Goal: Information Seeking & Learning: Learn about a topic

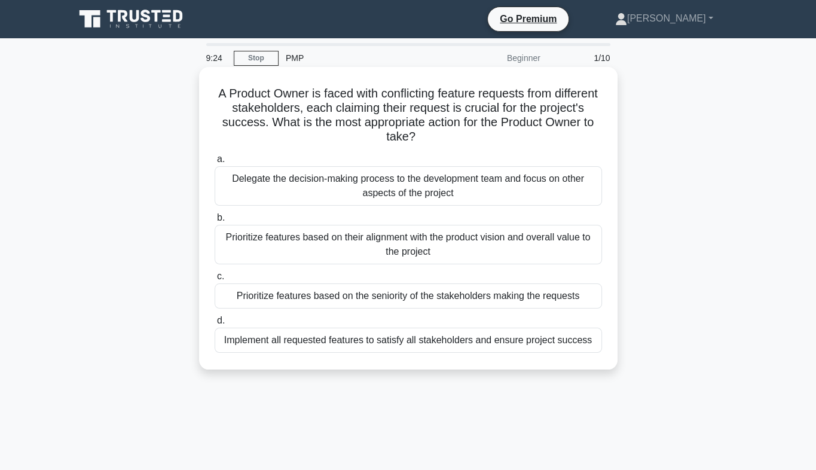
click at [464, 249] on div "Prioritize features based on their alignment with the product vision and overal…" at bounding box center [408, 244] width 387 height 39
click at [215, 222] on input "b. Prioritize features based on their alignment with the product vision and ove…" at bounding box center [215, 218] width 0 height 8
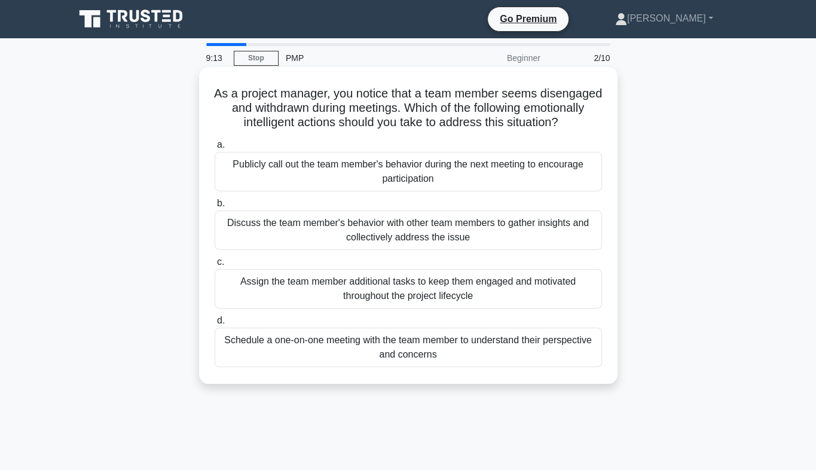
click at [372, 358] on div "Schedule a one-on-one meeting with the team member to understand their perspect…" at bounding box center [408, 347] width 387 height 39
click at [215, 325] on input "d. Schedule a one-on-one meeting with the team member to understand their persp…" at bounding box center [215, 321] width 0 height 8
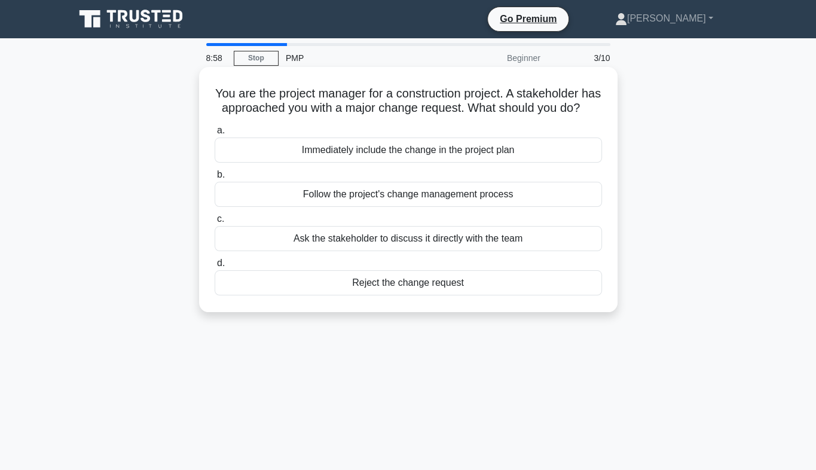
click at [390, 207] on div "Follow the project's change management process" at bounding box center [408, 194] width 387 height 25
click at [215, 179] on input "b. Follow the project's change management process" at bounding box center [215, 175] width 0 height 8
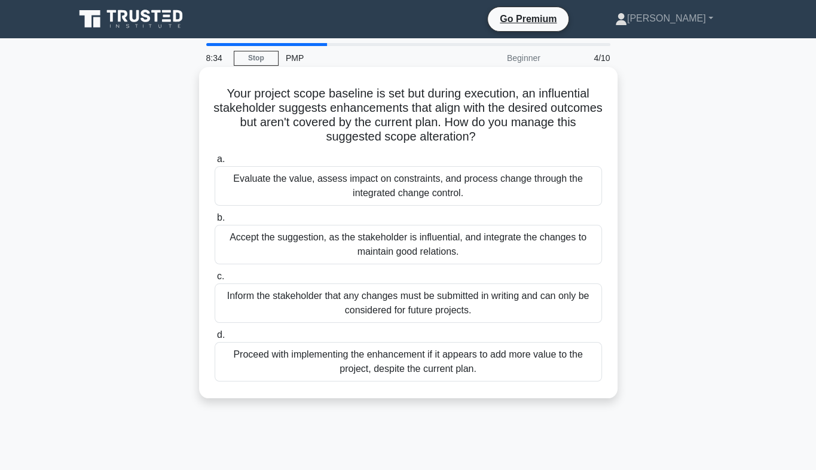
click at [481, 184] on div "Evaluate the value, assess impact on constraints, and process change through th…" at bounding box center [408, 185] width 387 height 39
click at [215, 163] on input "a. Evaluate the value, assess impact on constraints, and process change through…" at bounding box center [215, 159] width 0 height 8
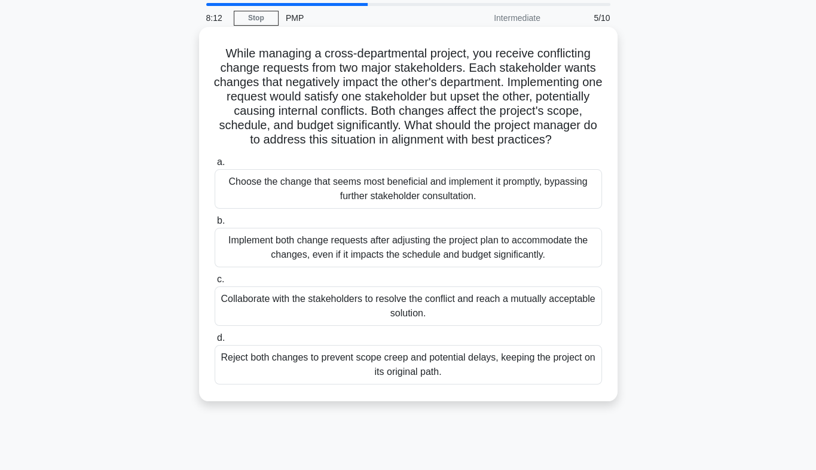
scroll to position [41, 0]
click at [396, 321] on div "Collaborate with the stakeholders to resolve the conflict and reach a mutually …" at bounding box center [408, 305] width 387 height 39
click at [215, 283] on input "c. Collaborate with the stakeholders to resolve the conflict and reach a mutual…" at bounding box center [215, 279] width 0 height 8
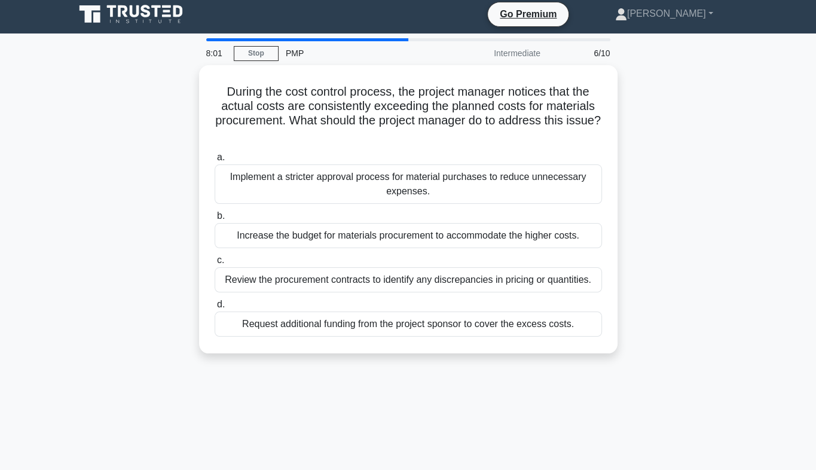
scroll to position [0, 0]
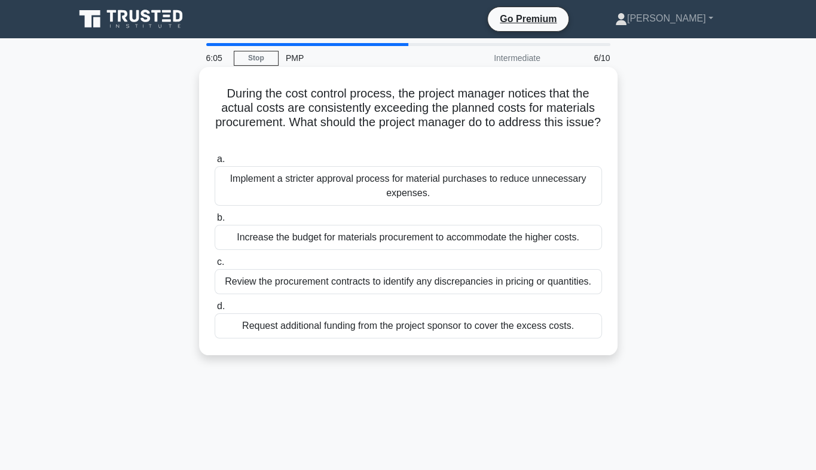
click at [522, 283] on div "Review the procurement contracts to identify any discrepancies in pricing or qu…" at bounding box center [408, 281] width 387 height 25
click at [215, 266] on input "c. Review the procurement contracts to identify any discrepancies in pricing or…" at bounding box center [215, 262] width 0 height 8
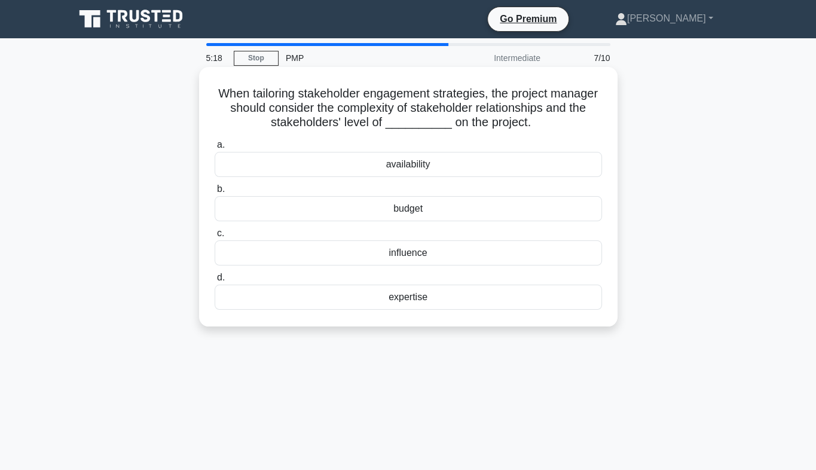
click at [424, 258] on div "influence" at bounding box center [408, 252] width 387 height 25
click at [215, 237] on input "c. influence" at bounding box center [215, 234] width 0 height 8
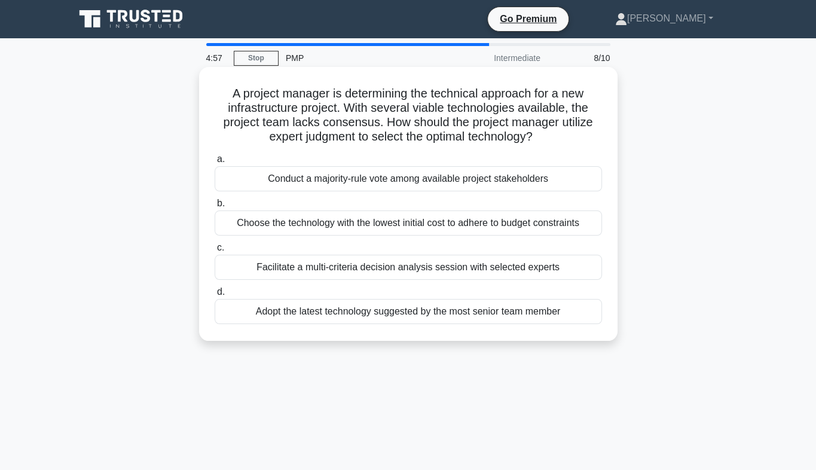
click at [423, 265] on div "Facilitate a multi-criteria decision analysis session with selected experts" at bounding box center [408, 267] width 387 height 25
click at [215, 252] on input "c. Facilitate a multi-criteria decision analysis session with selected experts" at bounding box center [215, 248] width 0 height 8
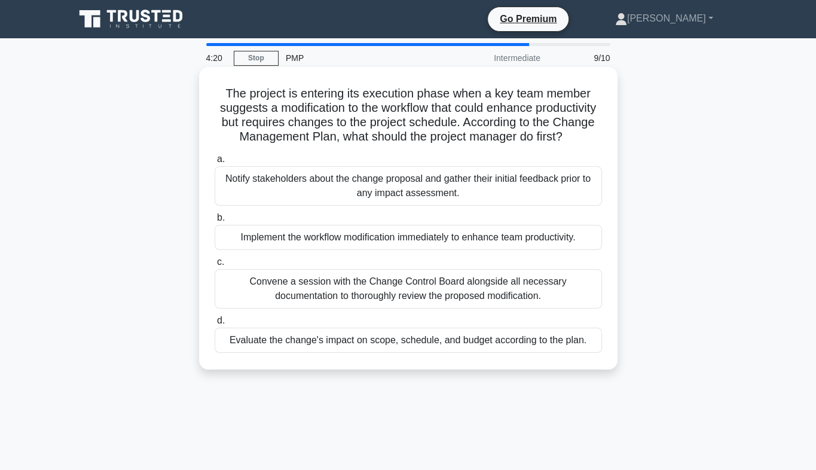
click at [429, 300] on div "Convene a session with the Change Control Board alongside all necessary documen…" at bounding box center [408, 288] width 387 height 39
click at [215, 266] on input "c. Convene a session with the Change Control Board alongside all necessary docu…" at bounding box center [215, 262] width 0 height 8
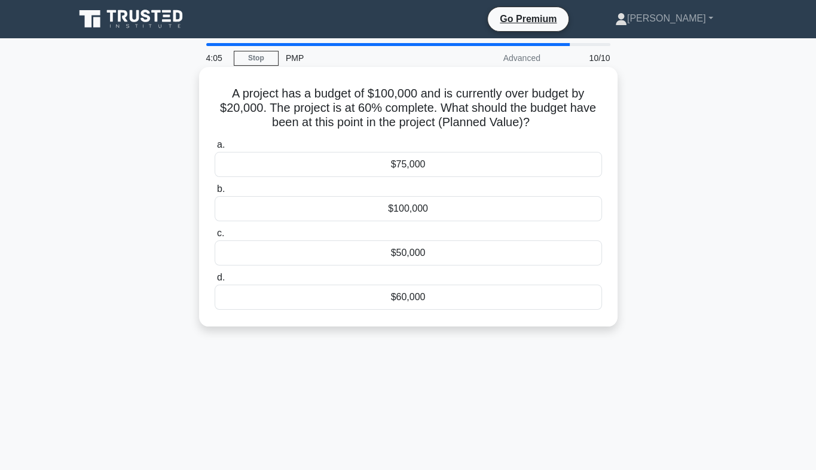
click at [452, 300] on div "$60,000" at bounding box center [408, 297] width 387 height 25
click at [215, 282] on input "d. $60,000" at bounding box center [215, 278] width 0 height 8
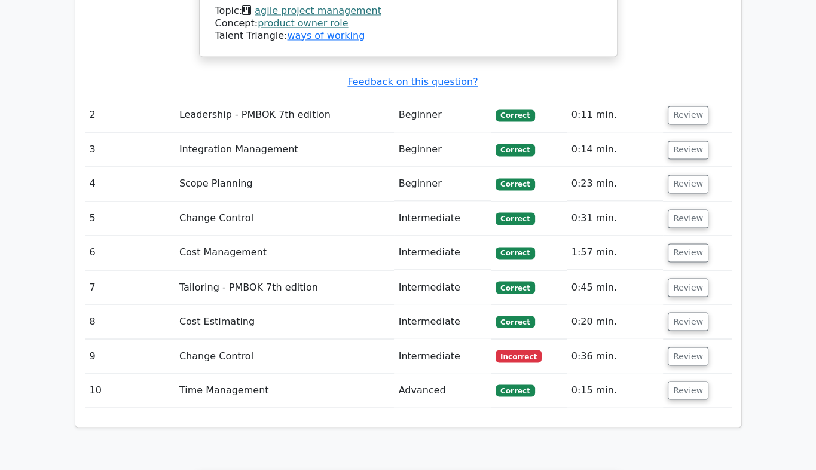
scroll to position [1789, 0]
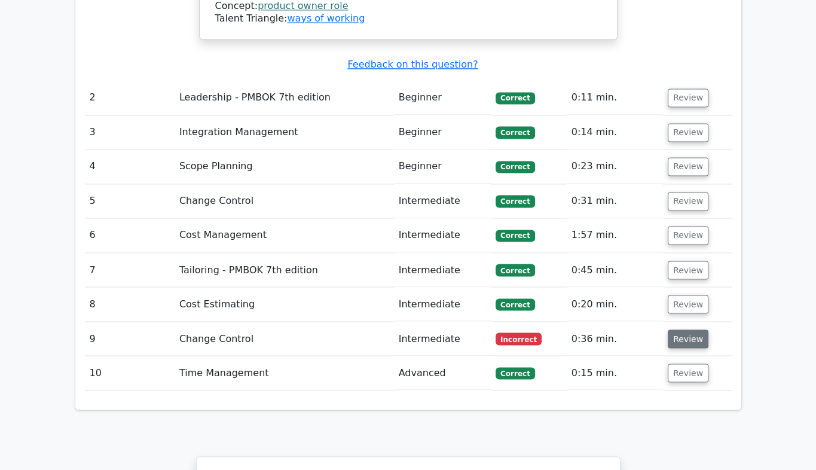
click at [675, 329] on button "Review" at bounding box center [688, 338] width 41 height 19
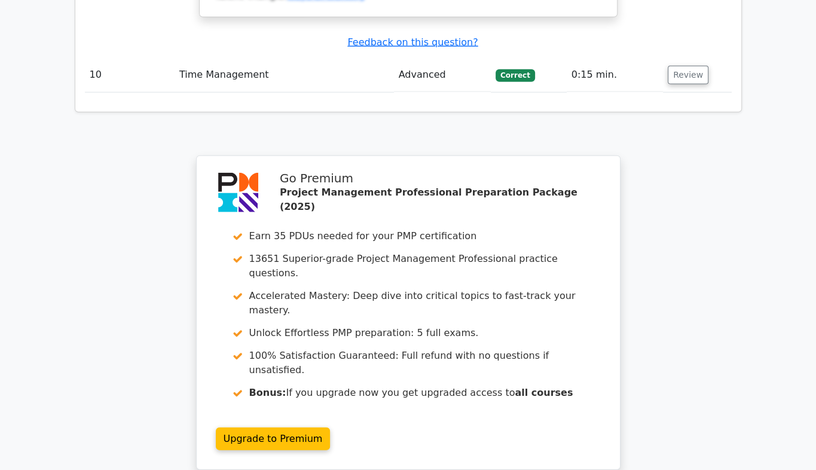
scroll to position [2742, 0]
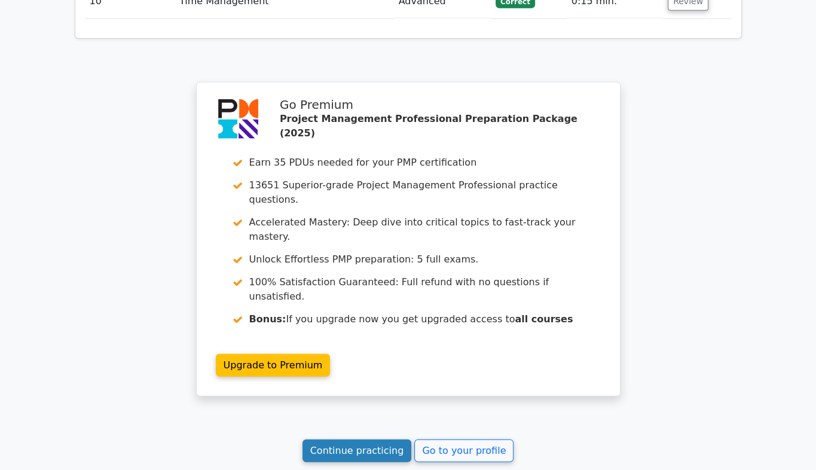
click at [373, 440] on link "Continue practicing" at bounding box center [357, 451] width 109 height 23
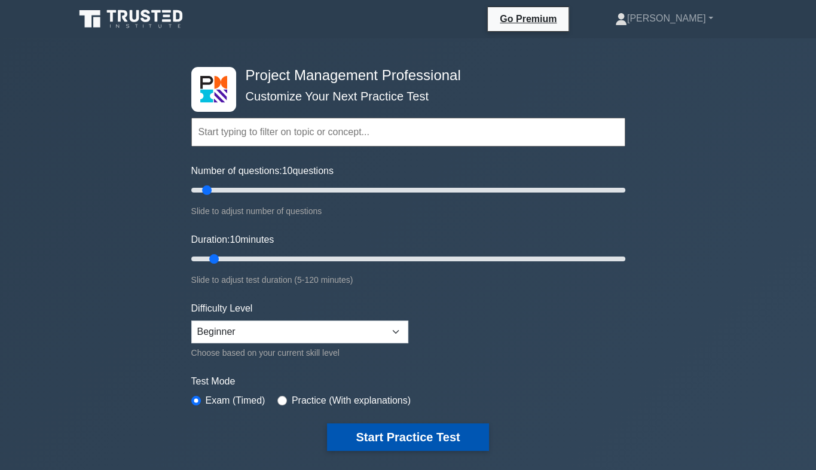
click at [410, 440] on button "Start Practice Test" at bounding box center [407, 437] width 161 height 28
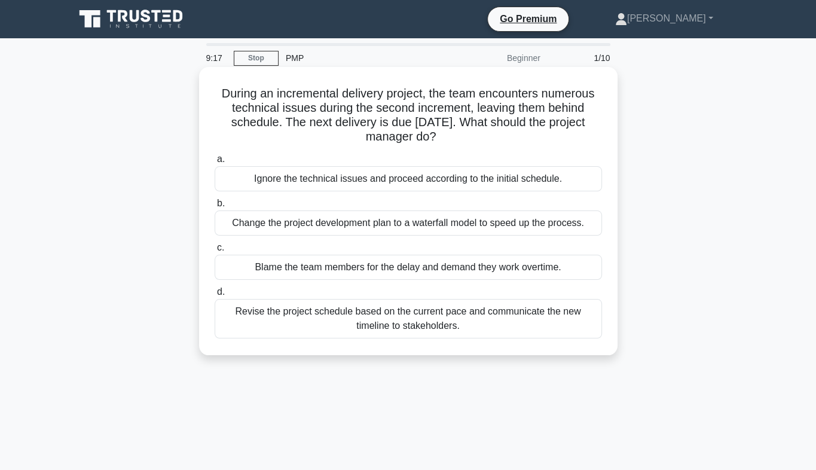
click at [402, 329] on div "Revise the project schedule based on the current pace and communicate the new t…" at bounding box center [408, 318] width 387 height 39
click at [215, 296] on input "d. Revise the project schedule based on the current pace and communicate the ne…" at bounding box center [215, 292] width 0 height 8
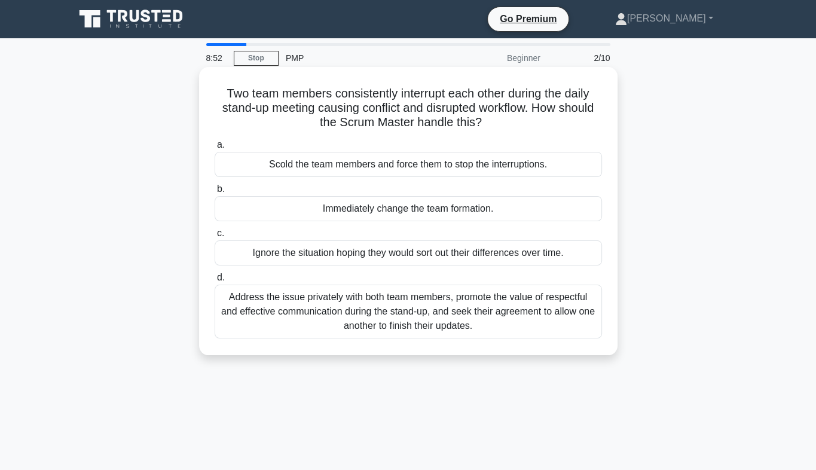
click at [356, 315] on div "Address the issue privately with both team members, promote the value of respec…" at bounding box center [408, 312] width 387 height 54
click at [215, 282] on input "d. Address the issue privately with both team members, promote the value of res…" at bounding box center [215, 278] width 0 height 8
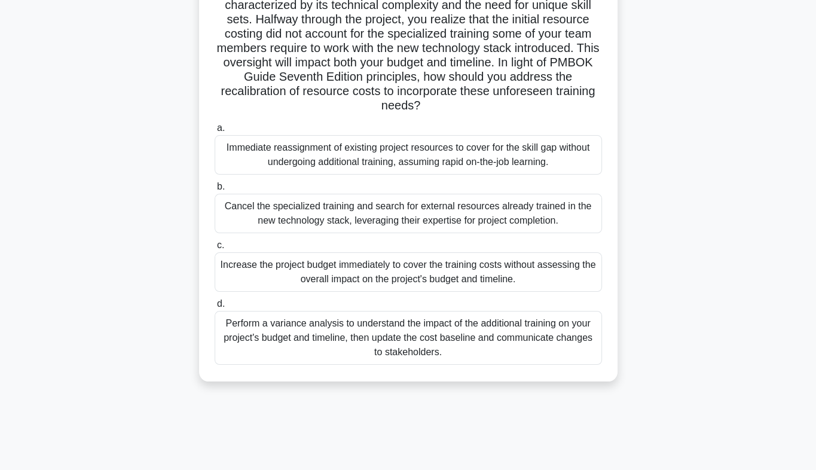
scroll to position [120, 0]
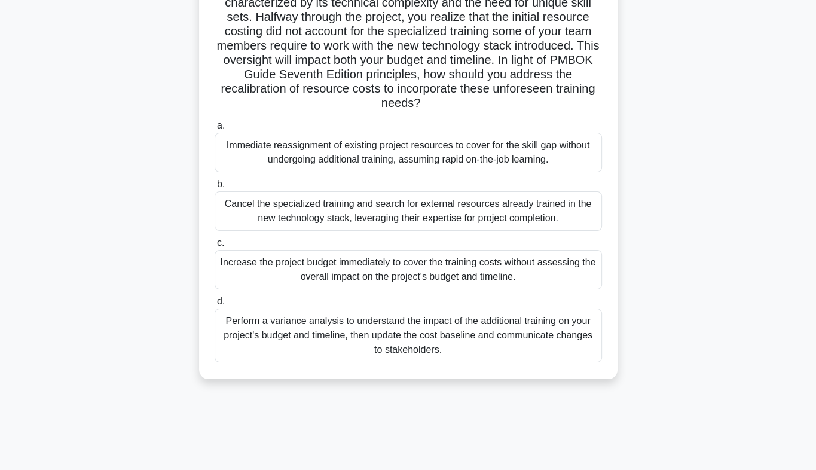
click at [397, 336] on div "Perform a variance analysis to understand the impact of the additional training…" at bounding box center [408, 336] width 387 height 54
click at [215, 306] on input "d. Perform a variance analysis to understand the impact of the additional train…" at bounding box center [215, 302] width 0 height 8
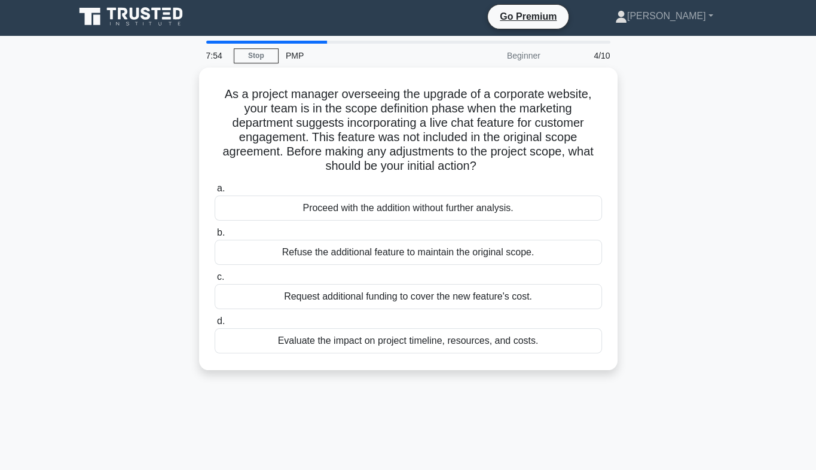
scroll to position [0, 0]
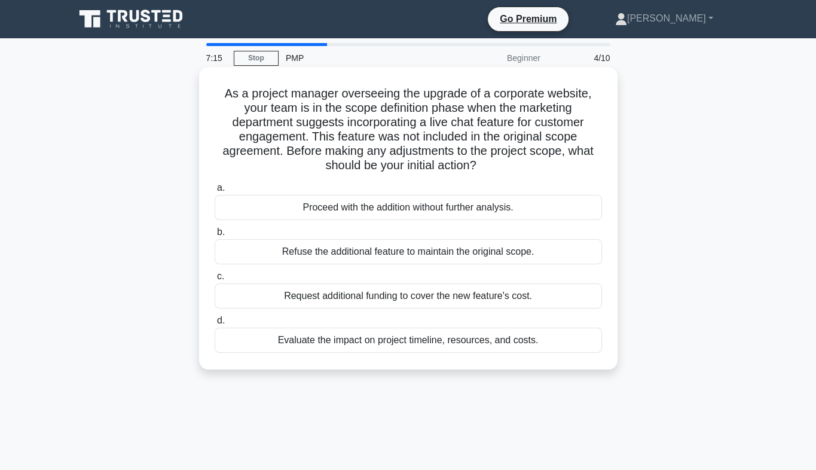
click at [422, 341] on div "Evaluate the impact on project timeline, resources, and costs." at bounding box center [408, 340] width 387 height 25
click at [215, 325] on input "d. Evaluate the impact on project timeline, resources, and costs." at bounding box center [215, 321] width 0 height 8
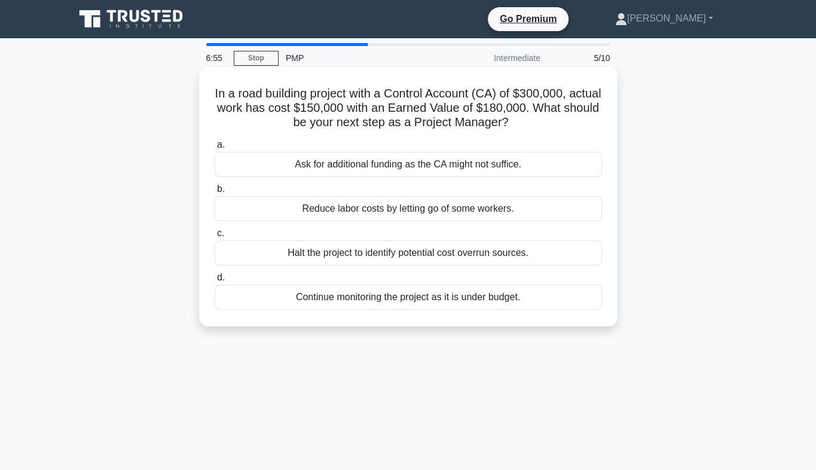
click at [393, 295] on div "Continue monitoring the project as it is under budget." at bounding box center [408, 297] width 387 height 25
click at [215, 282] on input "d. Continue monitoring the project as it is under budget." at bounding box center [215, 278] width 0 height 8
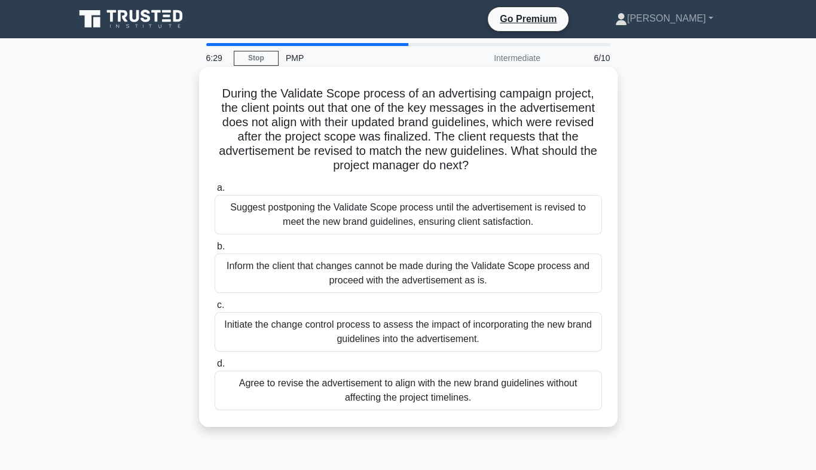
click at [394, 327] on div "Initiate the change control process to assess the impact of incorporating the n…" at bounding box center [408, 331] width 387 height 39
click at [215, 309] on input "c. Initiate the change control process to assess the impact of incorporating th…" at bounding box center [215, 305] width 0 height 8
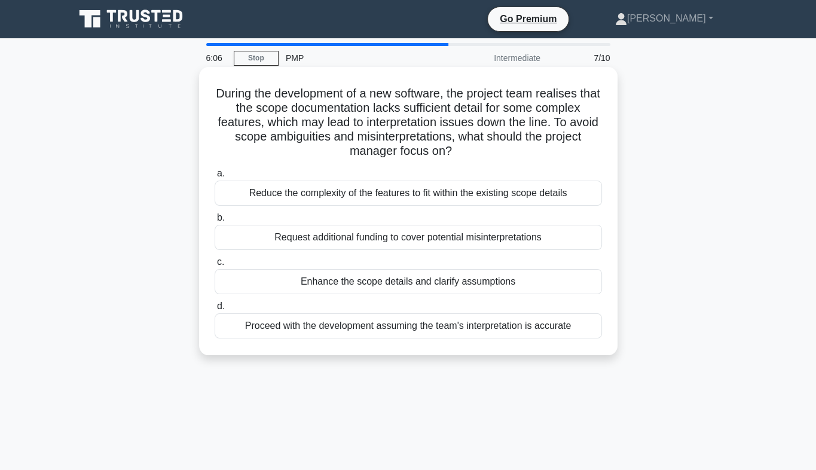
click at [420, 285] on div "Enhance the scope details and clarify assumptions" at bounding box center [408, 281] width 387 height 25
click at [215, 266] on input "c. Enhance the scope details and clarify assumptions" at bounding box center [215, 262] width 0 height 8
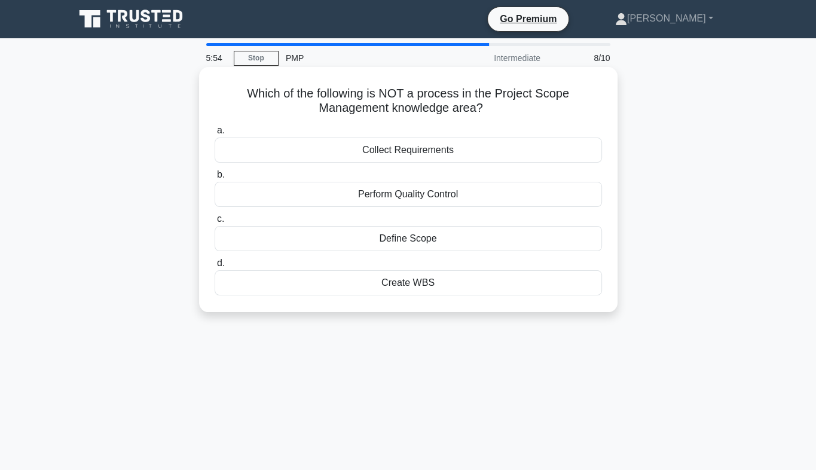
click at [418, 202] on div "Perform Quality Control" at bounding box center [408, 194] width 387 height 25
click at [215, 179] on input "b. Perform Quality Control" at bounding box center [215, 175] width 0 height 8
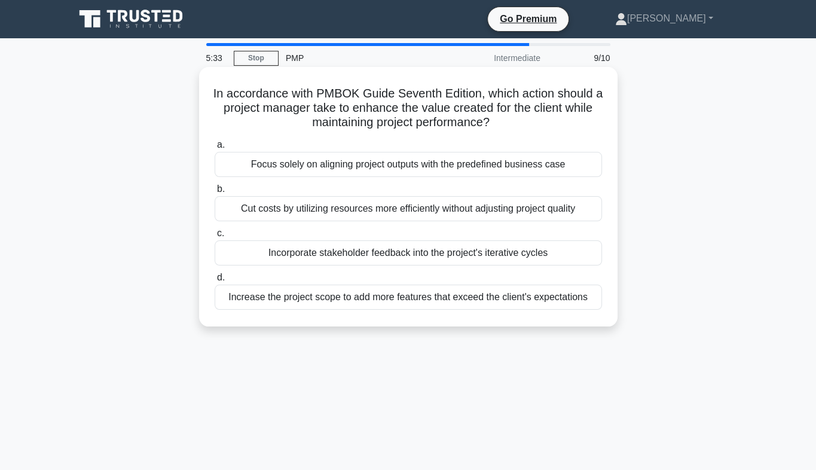
click at [394, 255] on div "Incorporate stakeholder feedback into the project's iterative cycles" at bounding box center [408, 252] width 387 height 25
click at [215, 237] on input "c. Incorporate stakeholder feedback into the project's iterative cycles" at bounding box center [215, 234] width 0 height 8
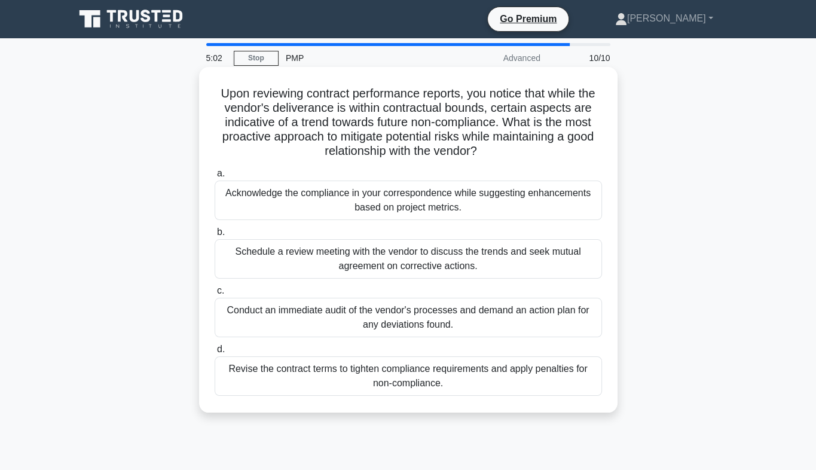
click at [385, 382] on div "Revise the contract terms to tighten compliance requirements and apply penaltie…" at bounding box center [408, 375] width 387 height 39
click at [215, 353] on input "d. Revise the contract terms to tighten compliance requirements and apply penal…" at bounding box center [215, 350] width 0 height 8
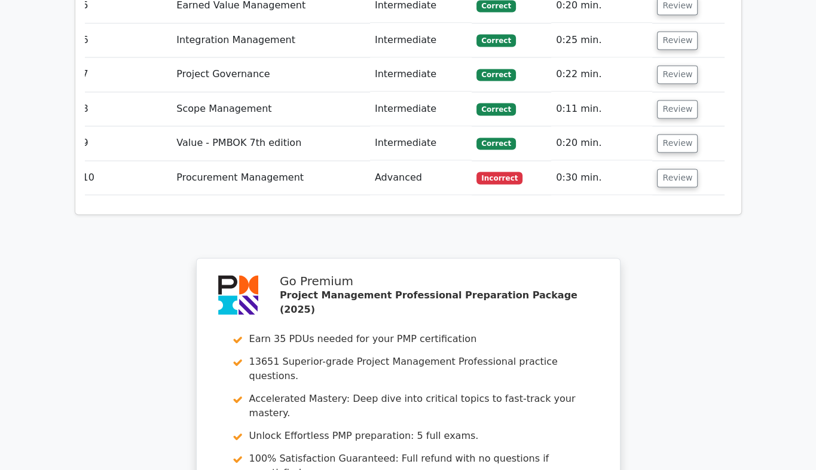
scroll to position [1755, 0]
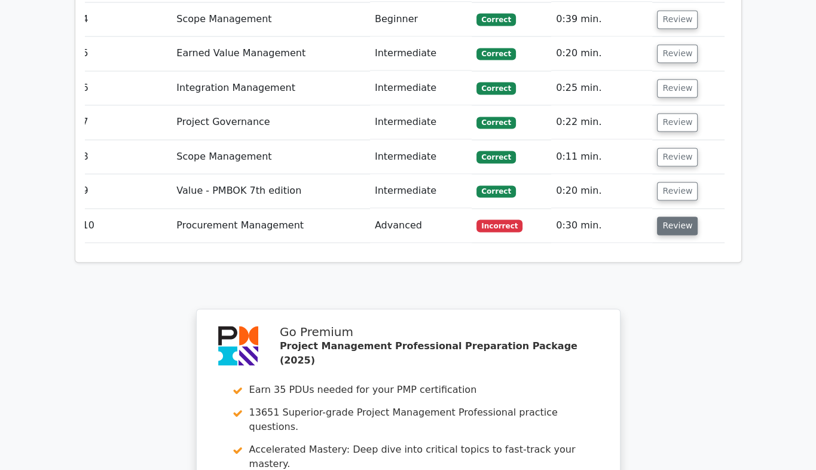
click at [679, 216] on button "Review" at bounding box center [677, 225] width 41 height 19
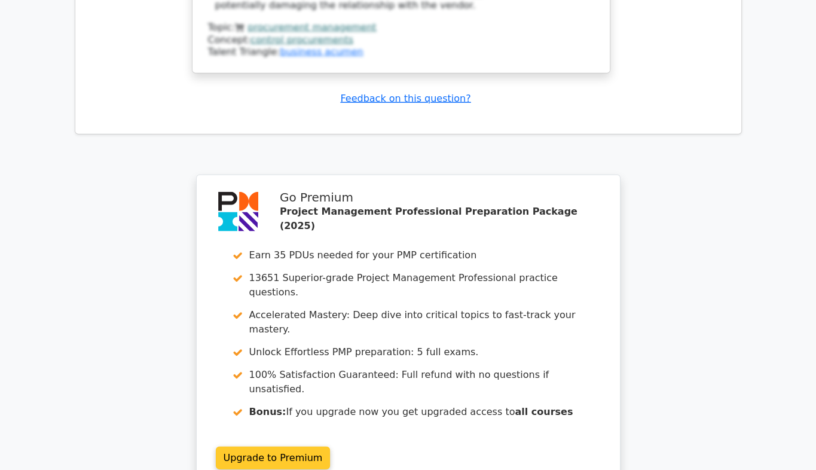
scroll to position [2665, 0]
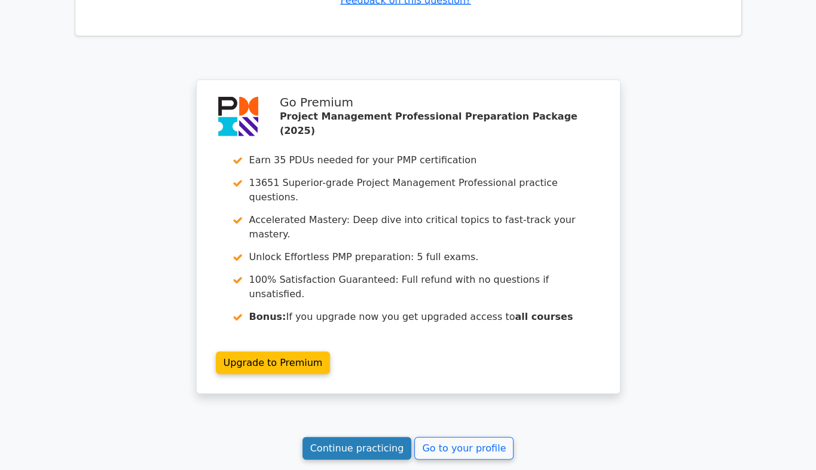
click at [347, 437] on link "Continue practicing" at bounding box center [357, 448] width 109 height 23
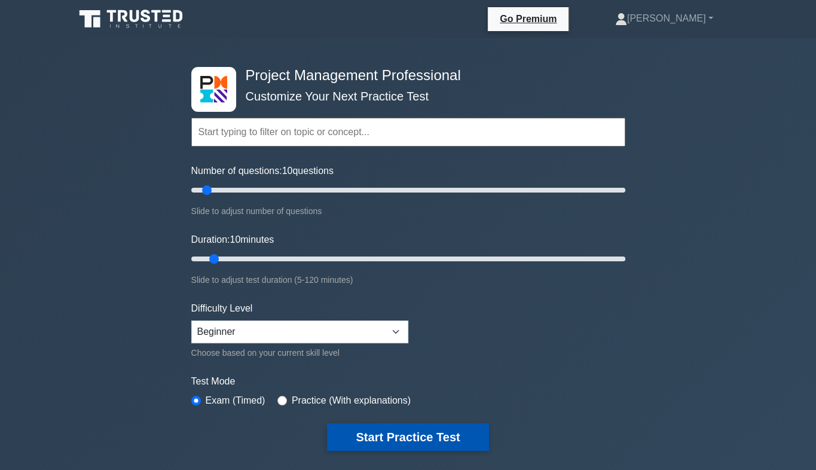
click at [411, 430] on button "Start Practice Test" at bounding box center [407, 437] width 161 height 28
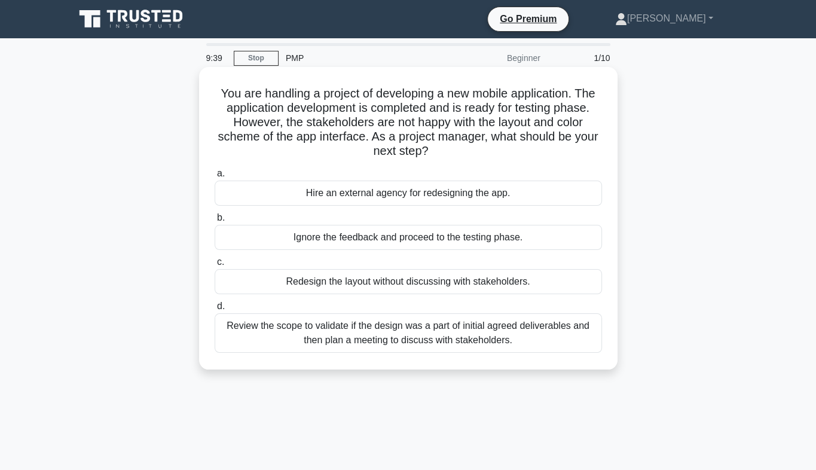
click at [431, 324] on div "Review the scope to validate if the design was a part of initial agreed deliver…" at bounding box center [408, 332] width 387 height 39
click at [215, 310] on input "d. Review the scope to validate if the design was a part of initial agreed deli…" at bounding box center [215, 307] width 0 height 8
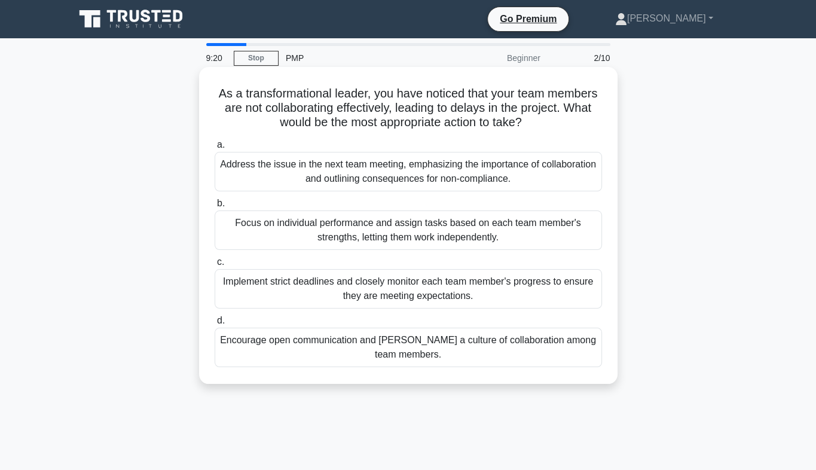
click at [418, 349] on div "Encourage open communication and foster a culture of collaboration among team m…" at bounding box center [408, 347] width 387 height 39
click at [215, 325] on input "d. Encourage open communication and foster a culture of collaboration among tea…" at bounding box center [215, 321] width 0 height 8
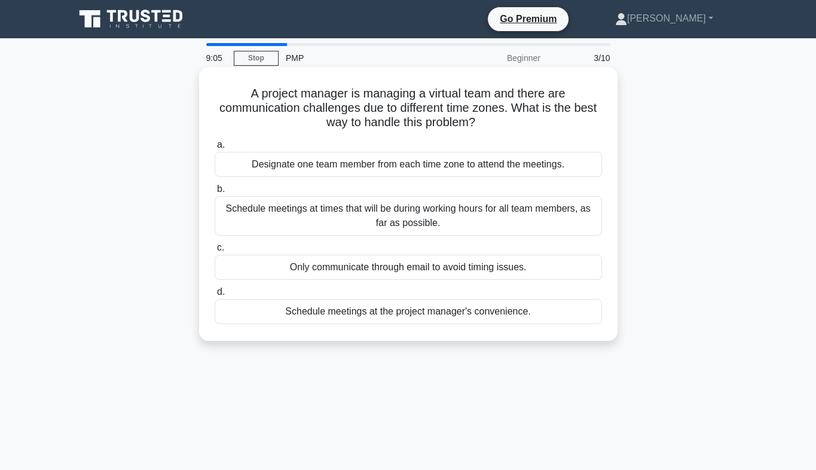
click at [438, 220] on div "Schedule meetings at times that will be during working hours for all team membe…" at bounding box center [408, 215] width 387 height 39
click at [215, 193] on input "b. Schedule meetings at times that will be during working hours for all team me…" at bounding box center [215, 189] width 0 height 8
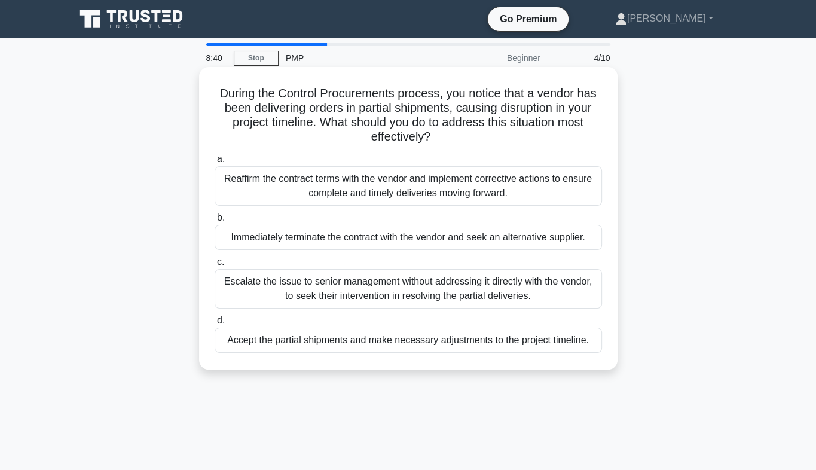
click at [392, 196] on div "Reaffirm the contract terms with the vendor and implement corrective actions to…" at bounding box center [408, 185] width 387 height 39
click at [215, 163] on input "a. Reaffirm the contract terms with the vendor and implement corrective actions…" at bounding box center [215, 159] width 0 height 8
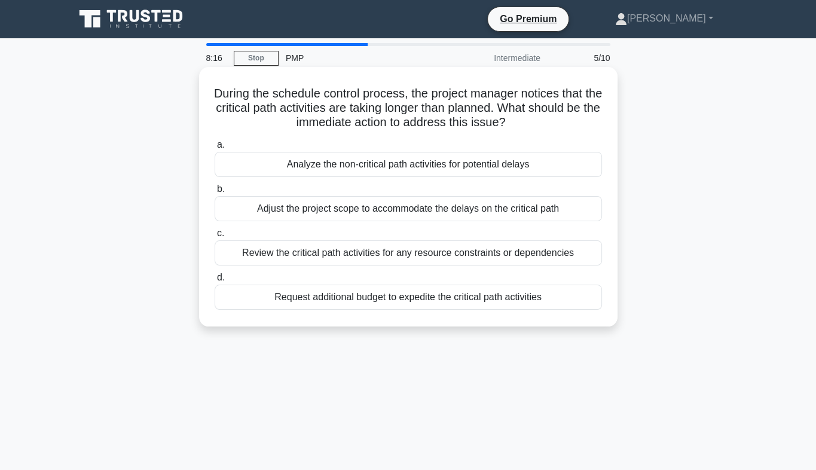
click at [363, 261] on div "Review the critical path activities for any resource constraints or dependencies" at bounding box center [408, 252] width 387 height 25
click at [215, 237] on input "c. Review the critical path activities for any resource constraints or dependen…" at bounding box center [215, 234] width 0 height 8
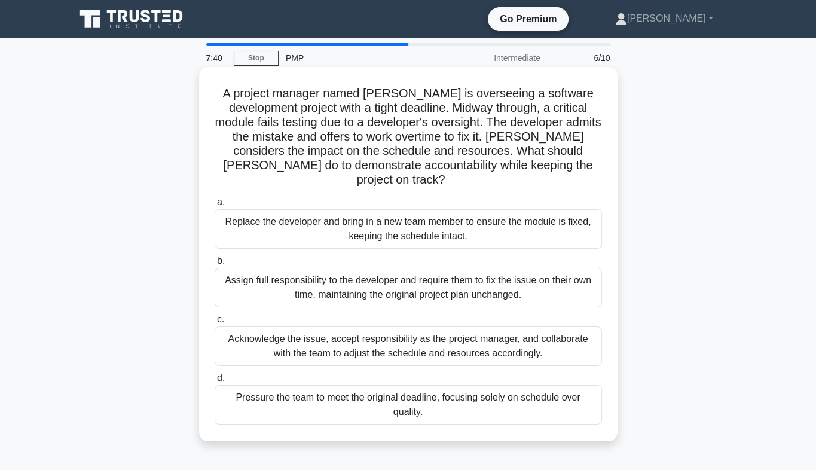
click at [346, 335] on div "Acknowledge the issue, accept responsibility as the project manager, and collab…" at bounding box center [408, 345] width 387 height 39
click at [215, 324] on input "c. Acknowledge the issue, accept responsibility as the project manager, and col…" at bounding box center [215, 320] width 0 height 8
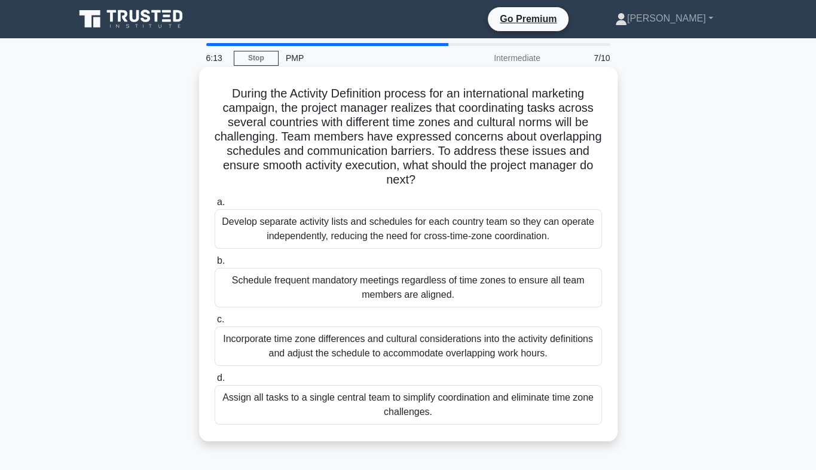
click at [335, 350] on div "Incorporate time zone differences and cultural considerations into the activity…" at bounding box center [408, 345] width 387 height 39
click at [215, 324] on input "c. Incorporate time zone differences and cultural considerations into the activ…" at bounding box center [215, 320] width 0 height 8
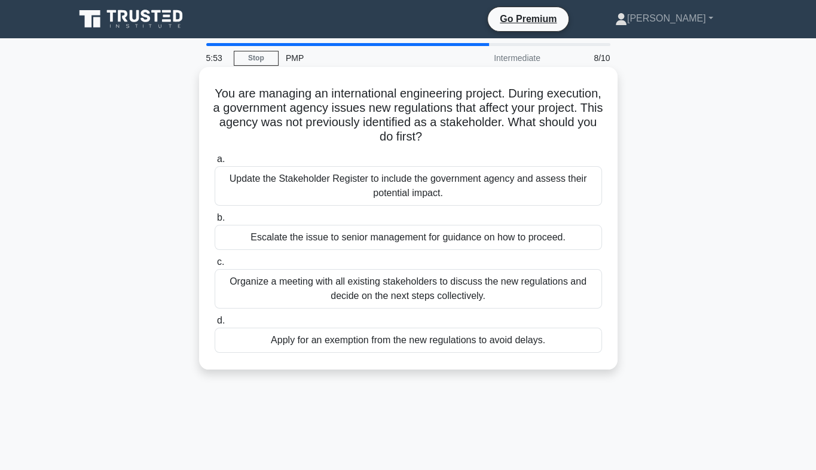
click at [312, 179] on div "Update the Stakeholder Register to include the government agency and assess the…" at bounding box center [408, 185] width 387 height 39
click at [215, 163] on input "a. Update the Stakeholder Register to include the government agency and assess …" at bounding box center [215, 159] width 0 height 8
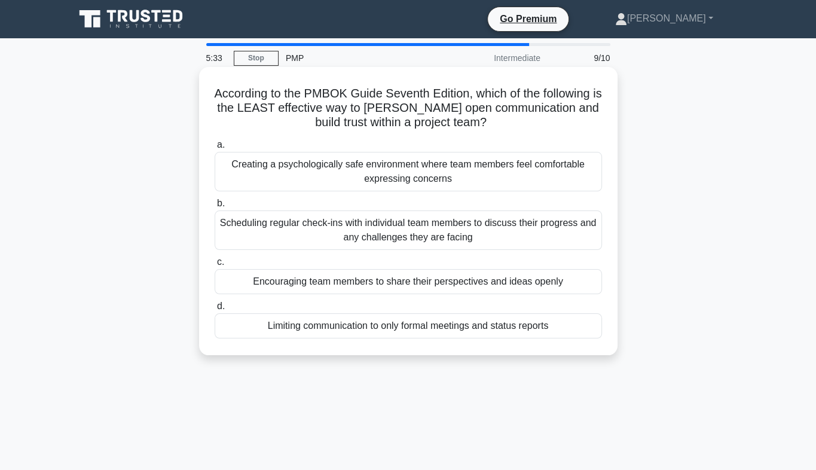
click at [376, 329] on div "Limiting communication to only formal meetings and status reports" at bounding box center [408, 325] width 387 height 25
click at [215, 310] on input "d. Limiting communication to only formal meetings and status reports" at bounding box center [215, 307] width 0 height 8
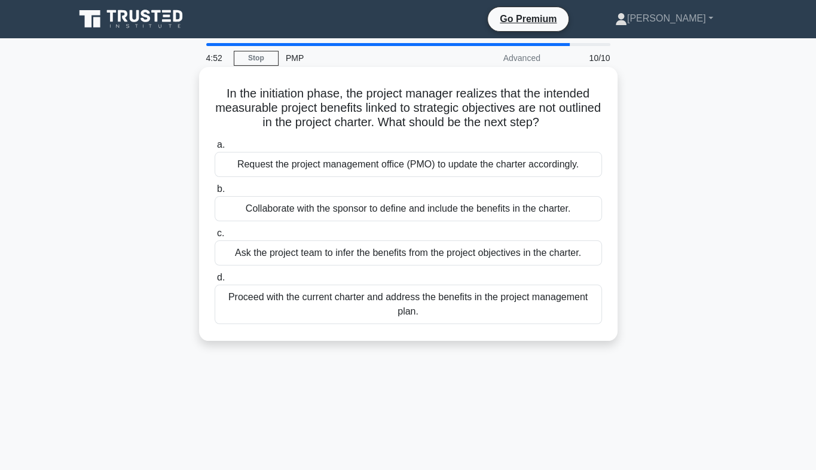
drag, startPoint x: 220, startPoint y: 93, endPoint x: 573, endPoint y: 124, distance: 354.2
click at [573, 124] on h5 "In the initiation phase, the project manager realizes that the intended measura…" at bounding box center [408, 108] width 390 height 44
click at [360, 209] on div "Collaborate with the sponsor to define and include the benefits in the charter." at bounding box center [408, 208] width 387 height 25
click at [215, 193] on input "b. Collaborate with the sponsor to define and include the benefits in the chart…" at bounding box center [215, 189] width 0 height 8
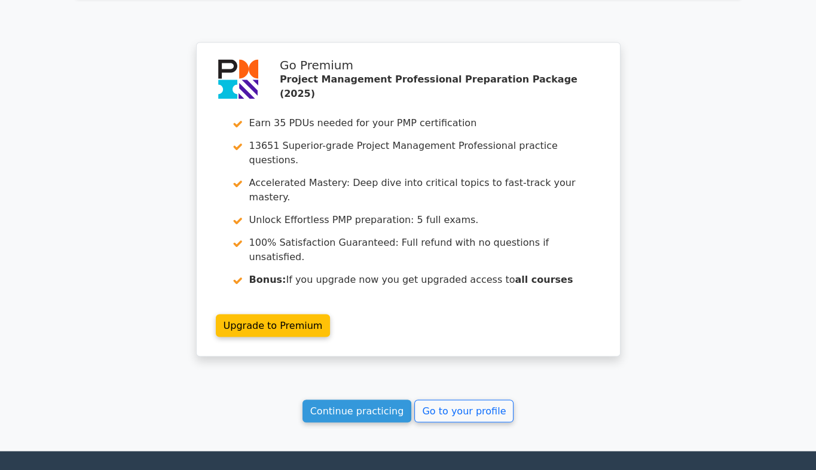
scroll to position [2038, 0]
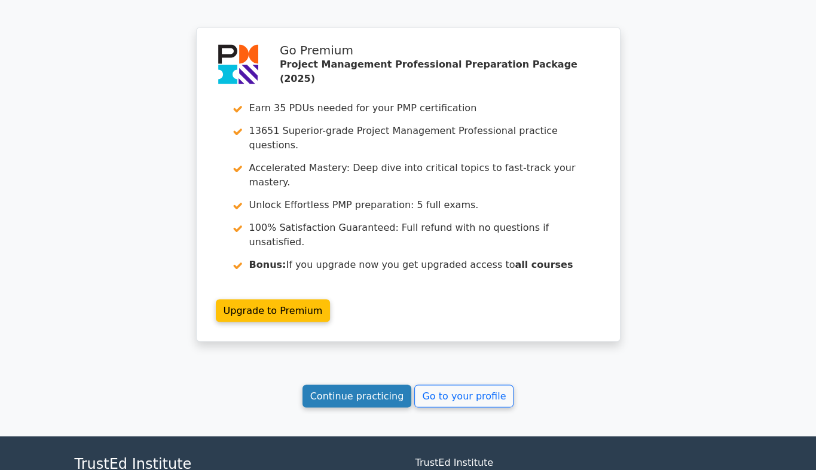
click at [369, 384] on link "Continue practicing" at bounding box center [357, 395] width 109 height 23
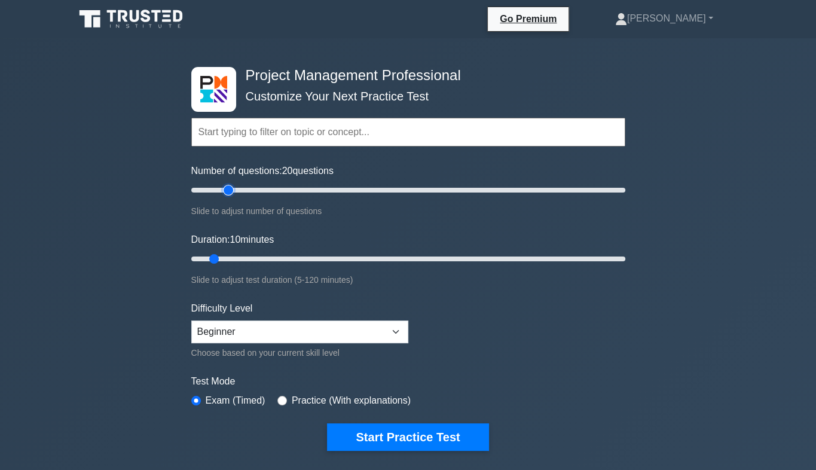
click at [223, 188] on input "Number of questions: 20 questions" at bounding box center [408, 190] width 434 height 14
type input "15"
click at [218, 188] on input "Number of questions: 20 questions" at bounding box center [408, 190] width 434 height 14
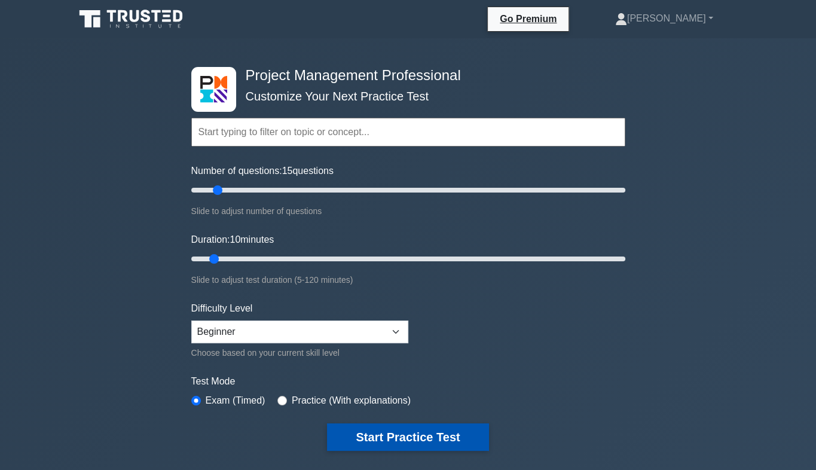
click at [426, 436] on button "Start Practice Test" at bounding box center [407, 437] width 161 height 28
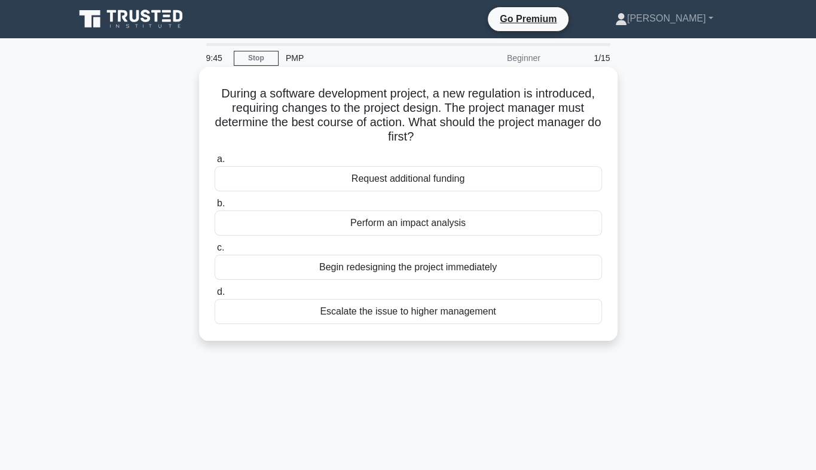
click at [423, 225] on div "Perform an impact analysis" at bounding box center [408, 222] width 387 height 25
click at [215, 207] on input "b. Perform an impact analysis" at bounding box center [215, 204] width 0 height 8
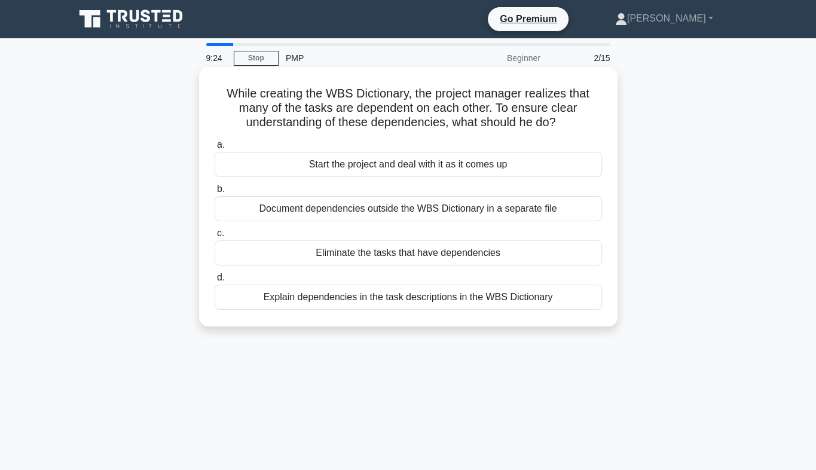
click at [379, 303] on div "Explain dependencies in the task descriptions in the WBS Dictionary" at bounding box center [408, 297] width 387 height 25
click at [215, 282] on input "d. Explain dependencies in the task descriptions in the WBS Dictionary" at bounding box center [215, 278] width 0 height 8
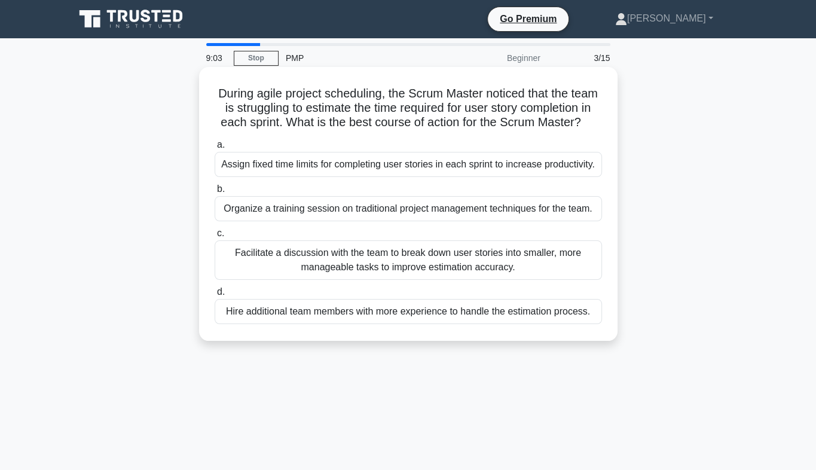
click at [343, 273] on div "Facilitate a discussion with the team to break down user stories into smaller, …" at bounding box center [408, 259] width 387 height 39
click at [215, 237] on input "c. Facilitate a discussion with the team to break down user stories into smalle…" at bounding box center [215, 234] width 0 height 8
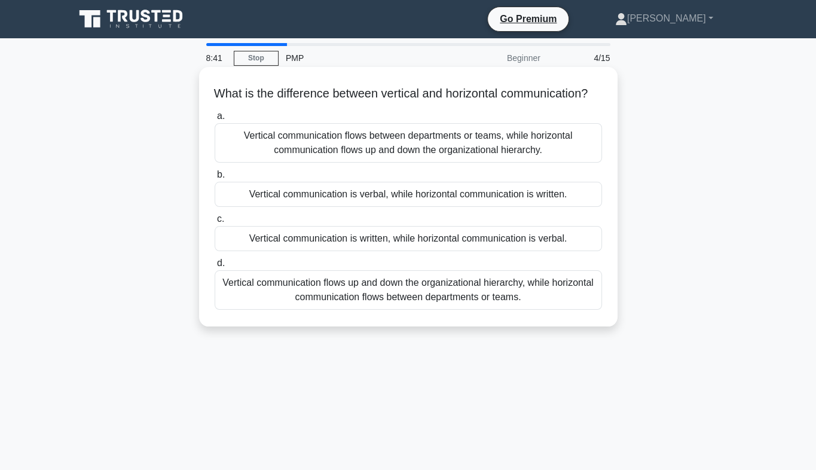
click at [356, 304] on div "Vertical communication flows up and down the organizational hierarchy, while ho…" at bounding box center [408, 289] width 387 height 39
click at [215, 267] on input "d. Vertical communication flows up and down the organizational hierarchy, while…" at bounding box center [215, 264] width 0 height 8
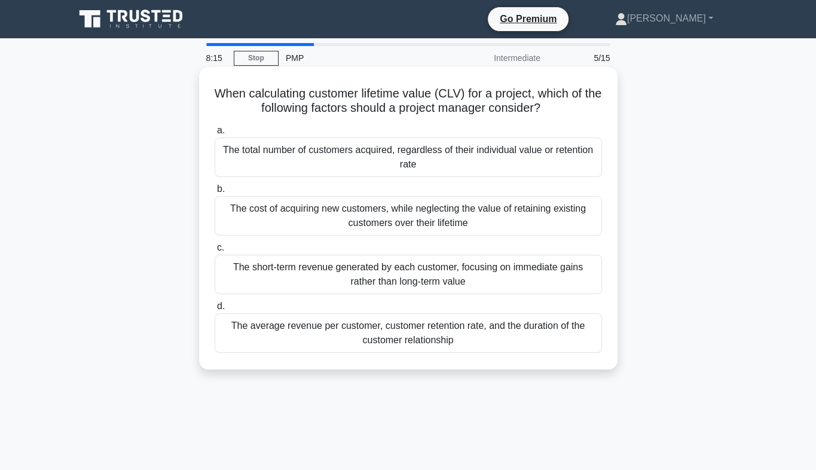
click at [404, 338] on div "The average revenue per customer, customer retention rate, and the duration of …" at bounding box center [408, 332] width 387 height 39
click at [215, 310] on input "d. The average revenue per customer, customer retention rate, and the duration …" at bounding box center [215, 307] width 0 height 8
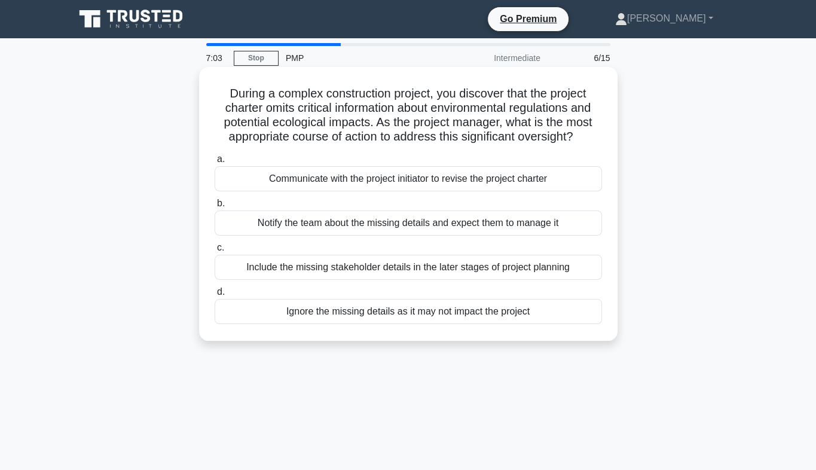
click at [465, 181] on div "Communicate with the project initiator to revise the project charter" at bounding box center [408, 178] width 387 height 25
click at [215, 163] on input "a. Communicate with the project initiator to revise the project charter" at bounding box center [215, 159] width 0 height 8
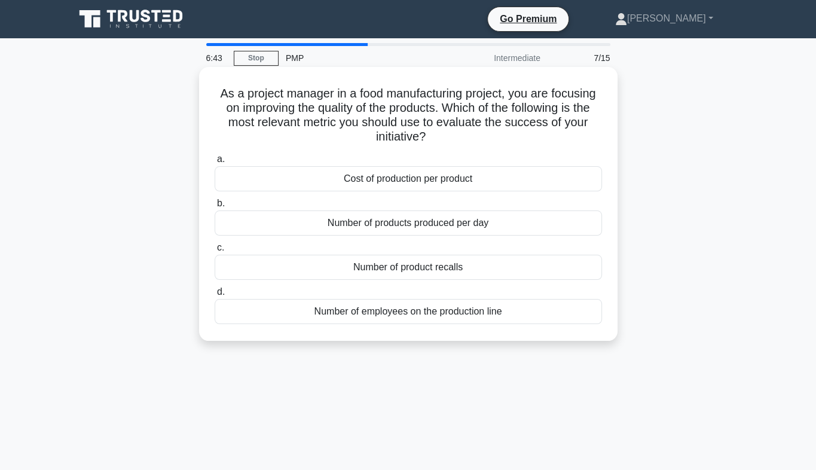
click at [395, 271] on div "Number of product recalls" at bounding box center [408, 267] width 387 height 25
click at [215, 252] on input "c. Number of product recalls" at bounding box center [215, 248] width 0 height 8
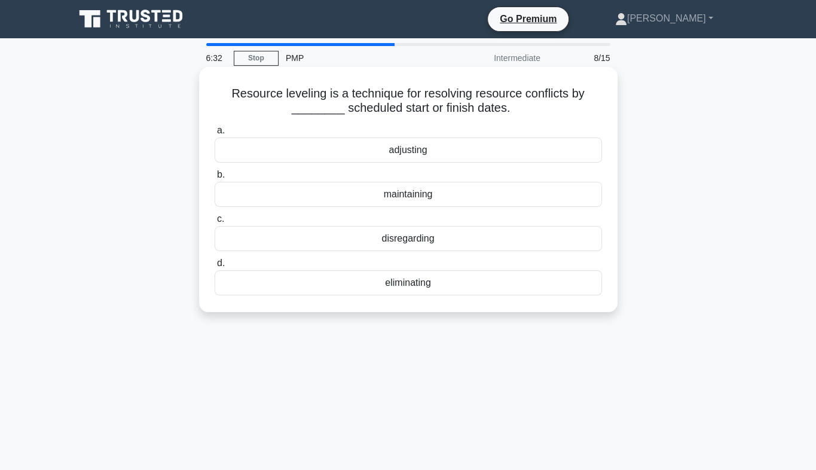
click at [413, 155] on div "adjusting" at bounding box center [408, 150] width 387 height 25
click at [215, 135] on input "a. adjusting" at bounding box center [215, 131] width 0 height 8
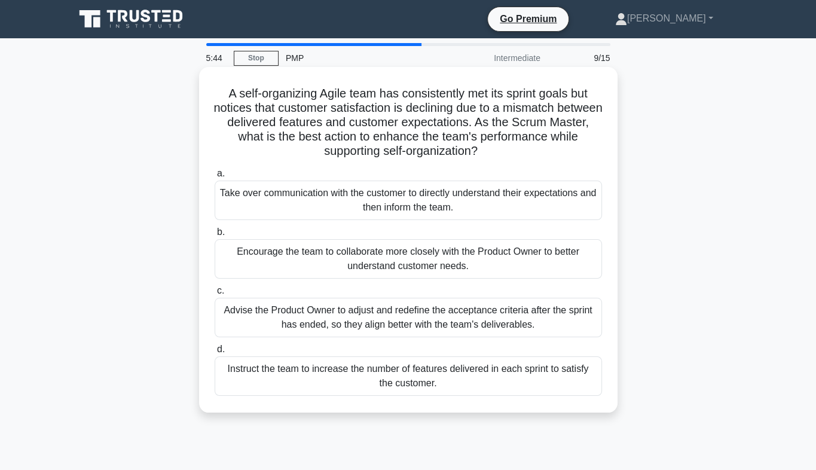
click at [386, 255] on div "Encourage the team to collaborate more closely with the Product Owner to better…" at bounding box center [408, 258] width 387 height 39
click at [215, 236] on input "b. Encourage the team to collaborate more closely with the Product Owner to bet…" at bounding box center [215, 232] width 0 height 8
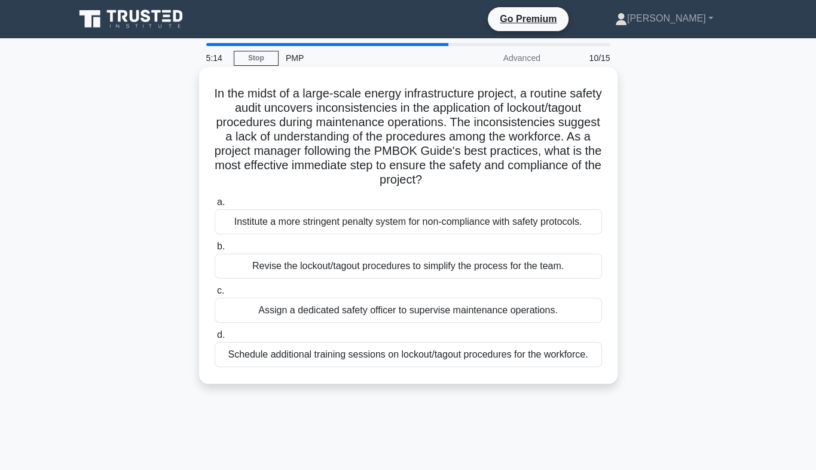
click at [407, 360] on div "Schedule additional training sessions on lockout/tagout procedures for the work…" at bounding box center [408, 354] width 387 height 25
click at [215, 339] on input "d. Schedule additional training sessions on lockout/tagout procedures for the w…" at bounding box center [215, 335] width 0 height 8
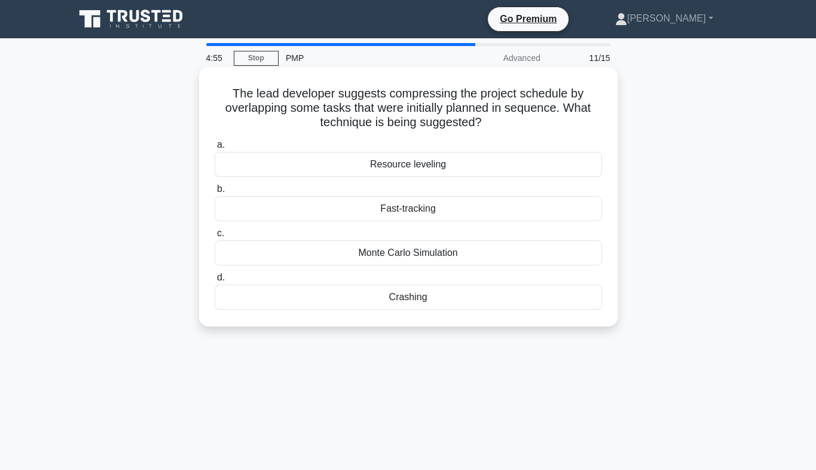
click at [404, 301] on div "Crashing" at bounding box center [408, 297] width 387 height 25
click at [215, 282] on input "d. Crashing" at bounding box center [215, 278] width 0 height 8
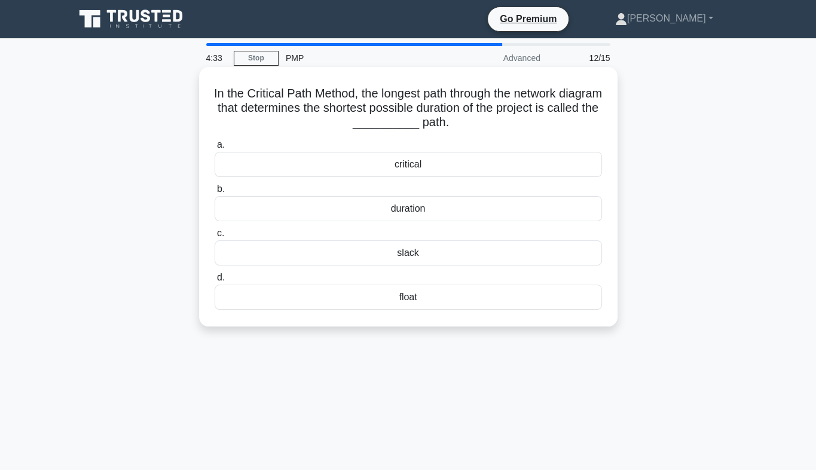
click at [411, 167] on div "critical" at bounding box center [408, 164] width 387 height 25
click at [215, 149] on input "a. critical" at bounding box center [215, 145] width 0 height 8
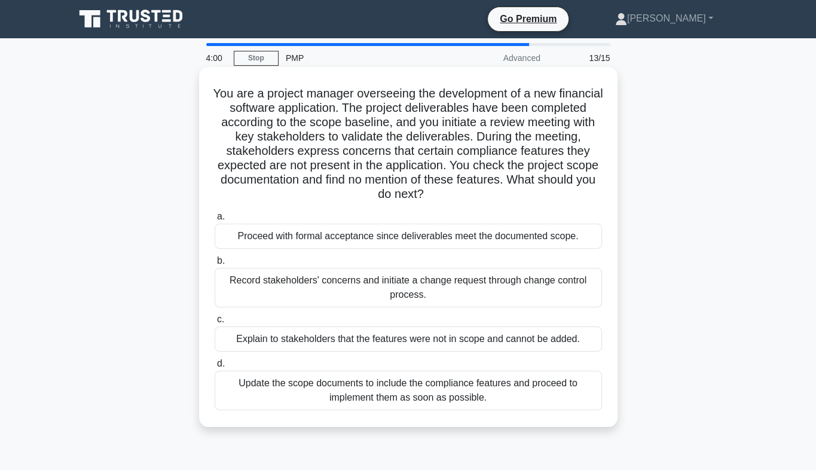
click at [344, 285] on div "Record stakeholders' concerns and initiate a change request through change cont…" at bounding box center [408, 287] width 387 height 39
click at [215, 265] on input "b. Record stakeholders' concerns and initiate a change request through change c…" at bounding box center [215, 261] width 0 height 8
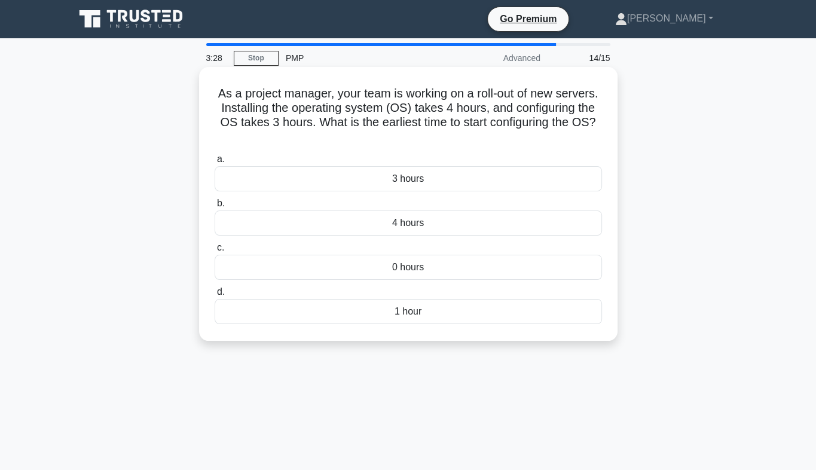
click at [396, 274] on div "0 hours" at bounding box center [408, 267] width 387 height 25
click at [215, 252] on input "c. 0 hours" at bounding box center [215, 248] width 0 height 8
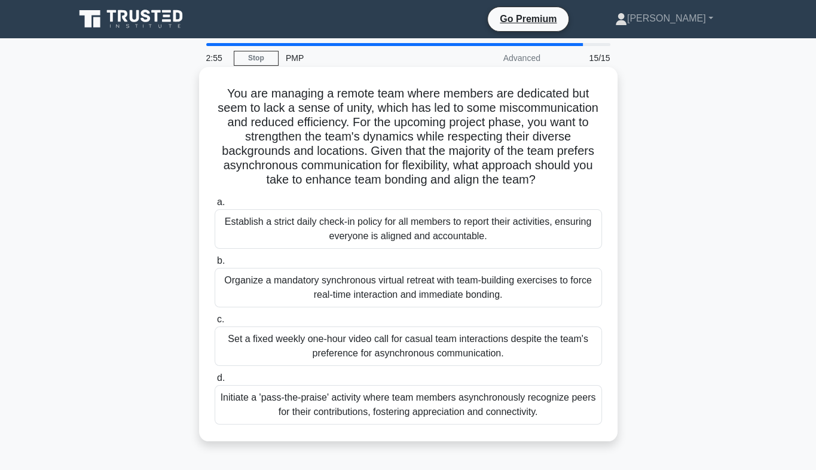
click at [392, 415] on div "Initiate a 'pass-the-praise' activity where team members asynchronously recogni…" at bounding box center [408, 404] width 387 height 39
click at [215, 382] on input "d. Initiate a 'pass-the-praise' activity where team members asynchronously reco…" at bounding box center [215, 378] width 0 height 8
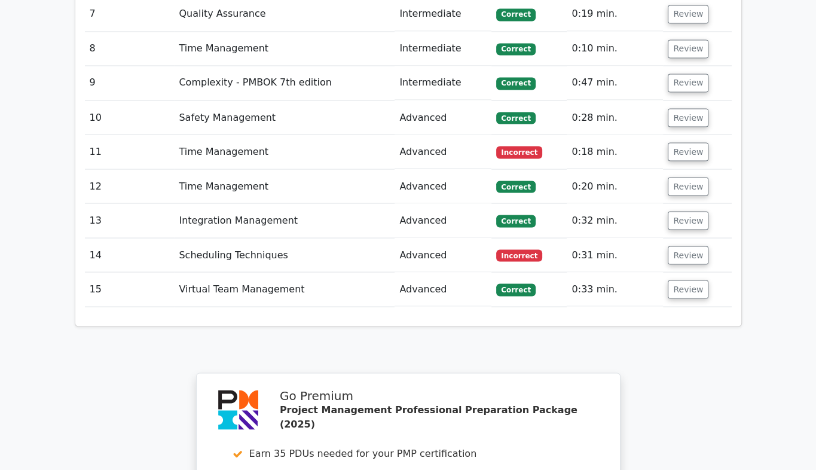
scroll to position [1938, 0]
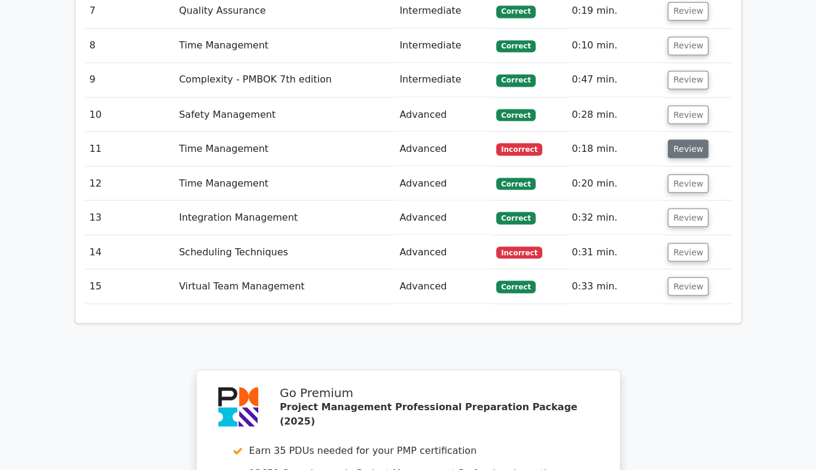
click at [680, 139] on button "Review" at bounding box center [688, 148] width 41 height 19
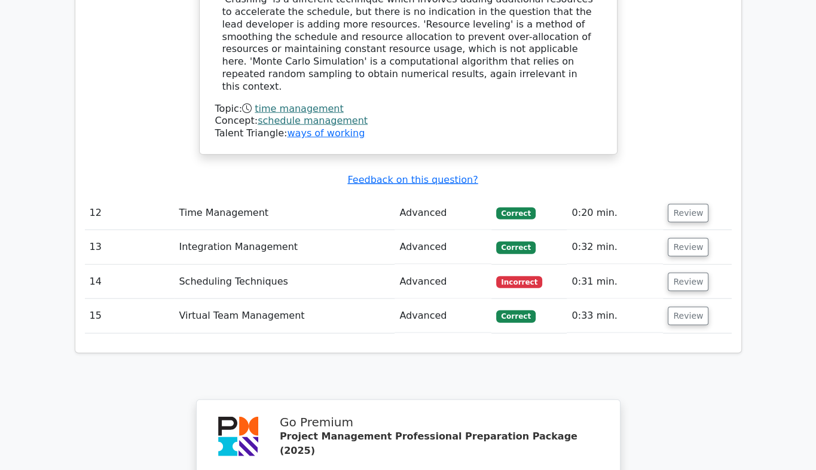
scroll to position [2423, 0]
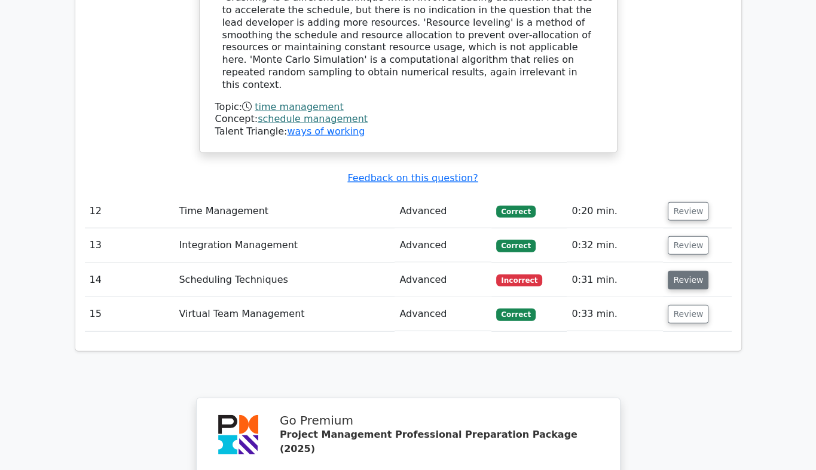
click at [683, 271] on button "Review" at bounding box center [688, 280] width 41 height 19
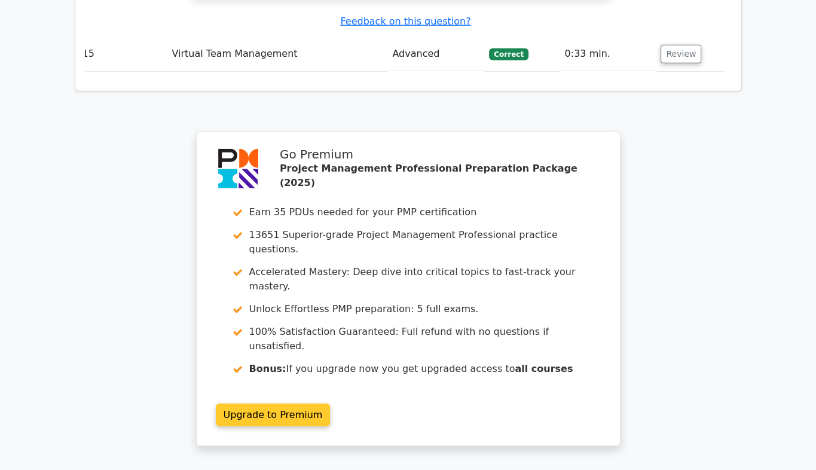
scroll to position [3218, 0]
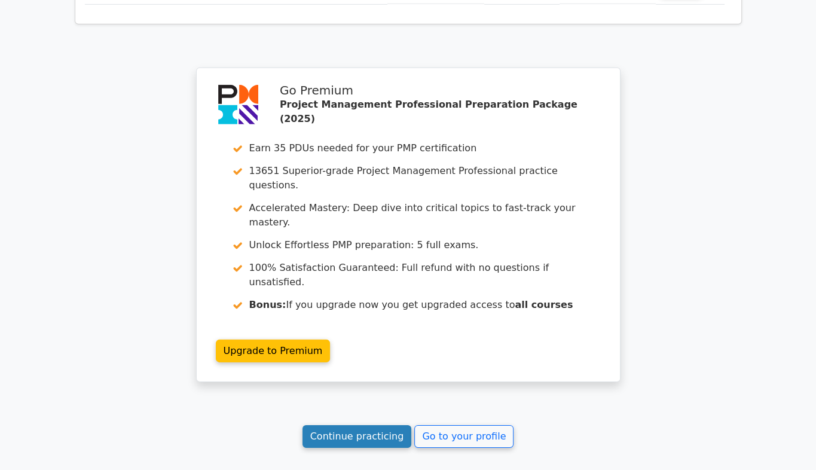
click at [359, 425] on link "Continue practicing" at bounding box center [357, 436] width 109 height 23
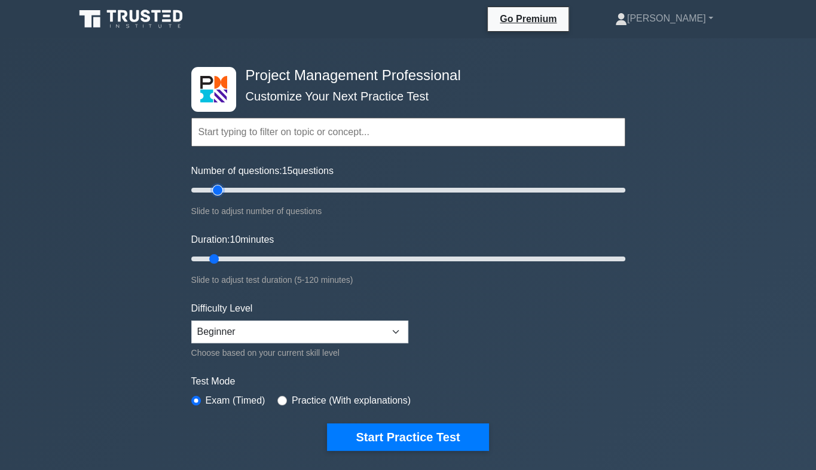
type input "15"
click at [218, 189] on input "Number of questions: 15 questions" at bounding box center [408, 190] width 434 height 14
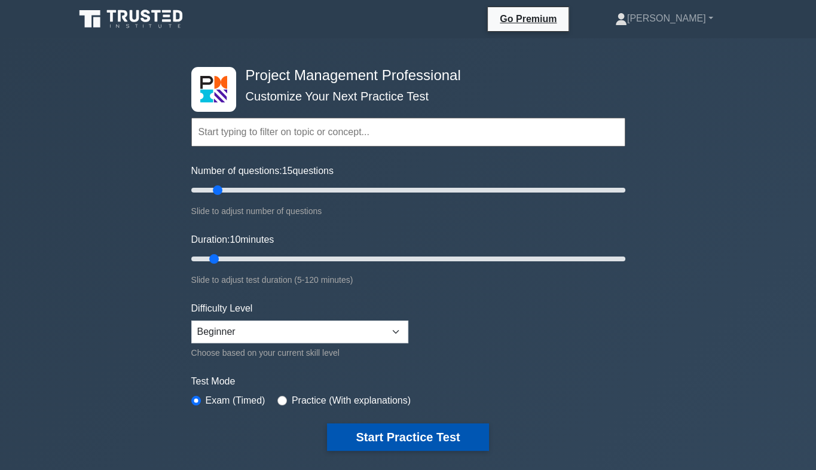
click at [419, 434] on button "Start Practice Test" at bounding box center [407, 437] width 161 height 28
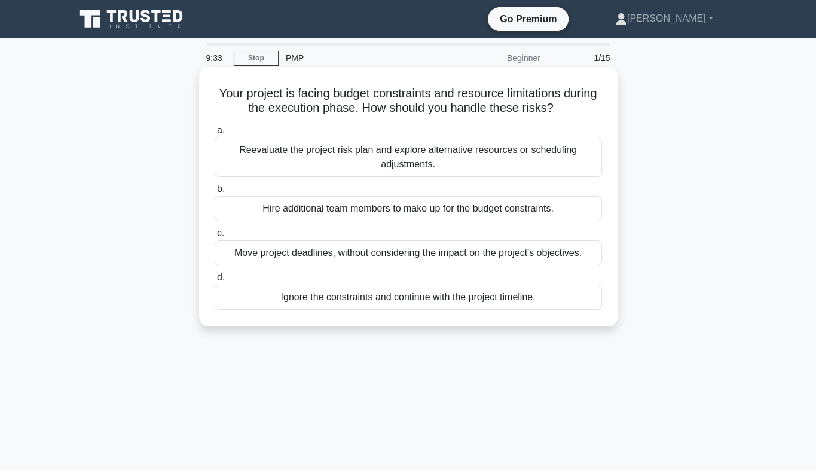
click at [336, 154] on div "Reevaluate the project risk plan and explore alternative resources or schedulin…" at bounding box center [408, 157] width 387 height 39
click at [215, 135] on input "a. Reevaluate the project risk plan and explore alternative resources or schedu…" at bounding box center [215, 131] width 0 height 8
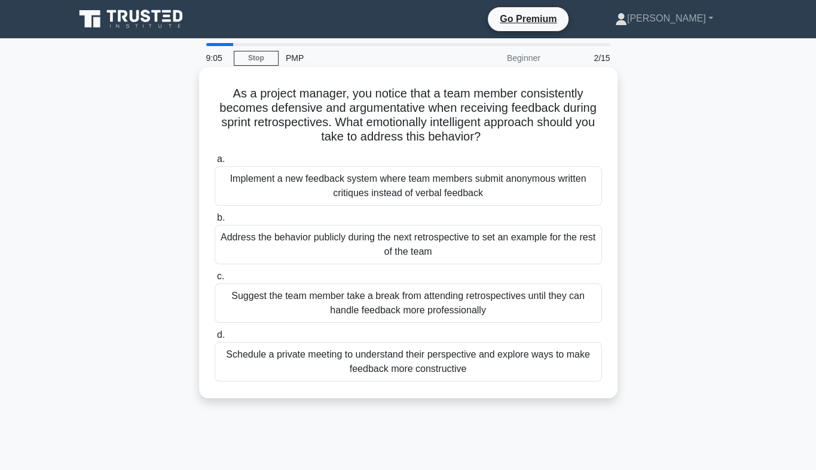
click at [362, 365] on div "Schedule a private meeting to understand their perspective and explore ways to …" at bounding box center [408, 361] width 387 height 39
click at [215, 339] on input "d. Schedule a private meeting to understand their perspective and explore ways …" at bounding box center [215, 335] width 0 height 8
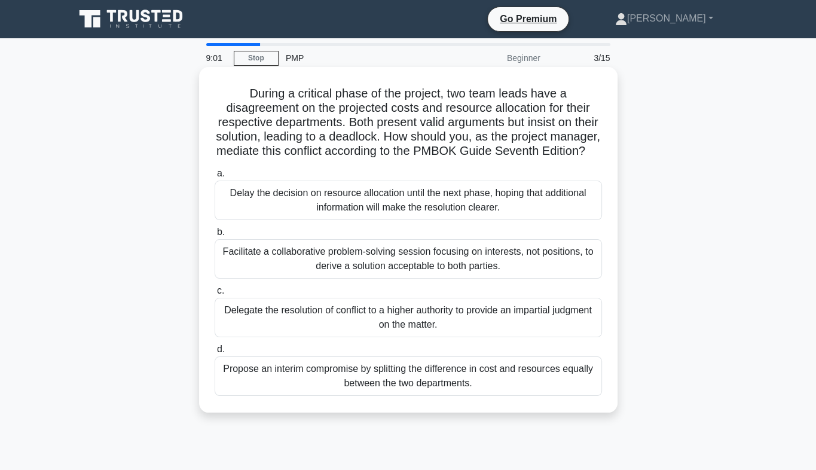
click at [371, 396] on div "Propose an interim compromise by splitting the difference in cost and resources…" at bounding box center [408, 375] width 387 height 39
click at [215, 353] on input "d. Propose an interim compromise by splitting the difference in cost and resour…" at bounding box center [215, 350] width 0 height 8
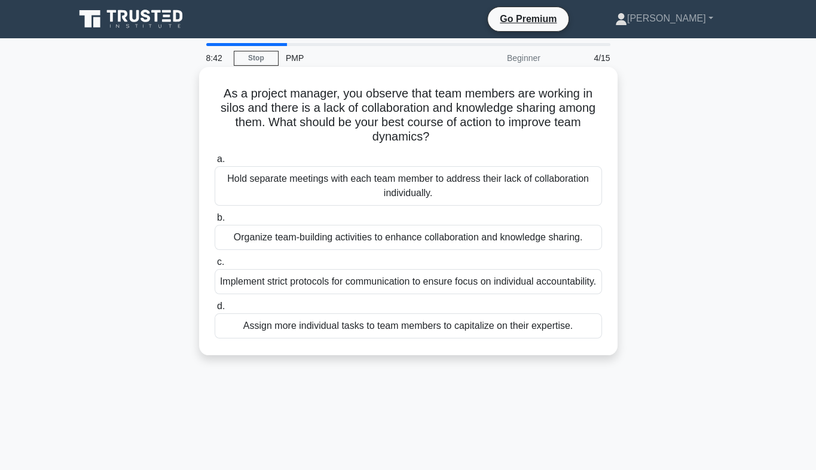
click at [423, 241] on div "Organize team-building activities to enhance collaboration and knowledge sharin…" at bounding box center [408, 237] width 387 height 25
click at [215, 222] on input "b. Organize team-building activities to enhance collaboration and knowledge sha…" at bounding box center [215, 218] width 0 height 8
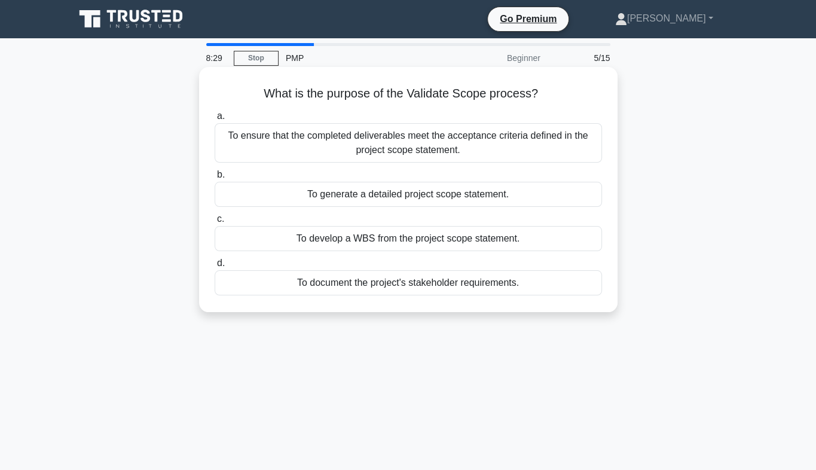
click at [392, 145] on div "To ensure that the completed deliverables meet the acceptance criteria defined …" at bounding box center [408, 142] width 387 height 39
click at [215, 120] on input "a. To ensure that the completed deliverables meet the acceptance criteria defin…" at bounding box center [215, 116] width 0 height 8
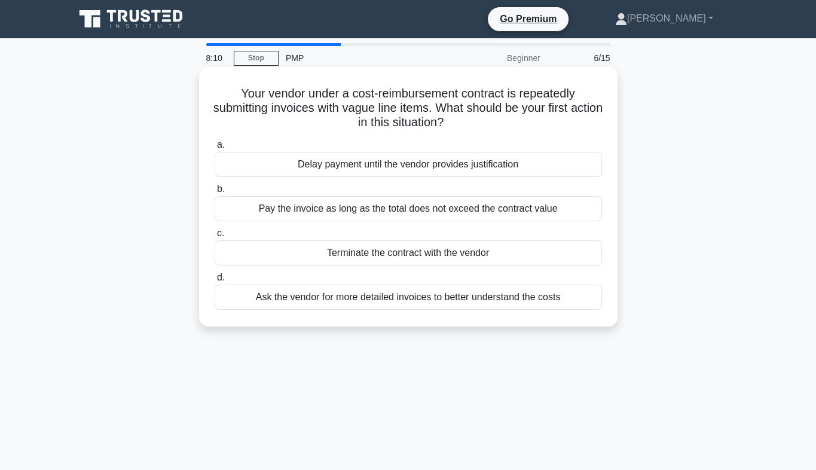
click at [356, 298] on div "Ask the vendor for more detailed invoices to better understand the costs" at bounding box center [408, 297] width 387 height 25
click at [215, 282] on input "d. Ask the vendor for more detailed invoices to better understand the costs" at bounding box center [215, 278] width 0 height 8
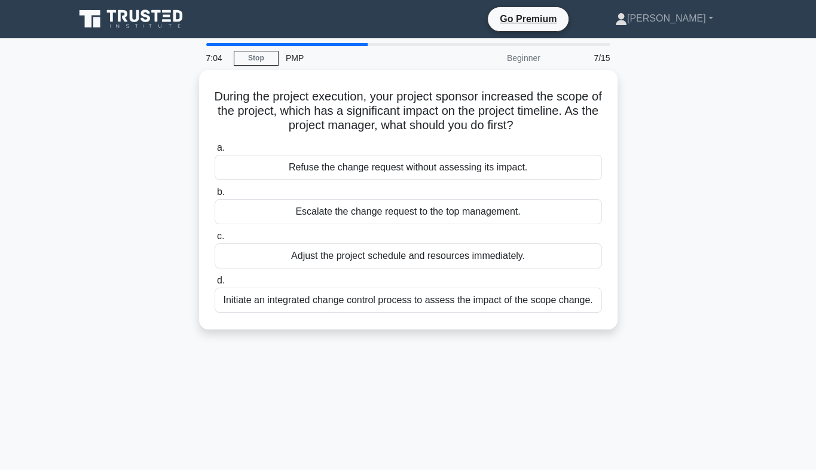
click at [356, 298] on div "Initiate an integrated change control process to assess the impact of the scope…" at bounding box center [408, 300] width 387 height 25
click at [215, 285] on input "d. Initiate an integrated change control process to assess the impact of the sc…" at bounding box center [215, 281] width 0 height 8
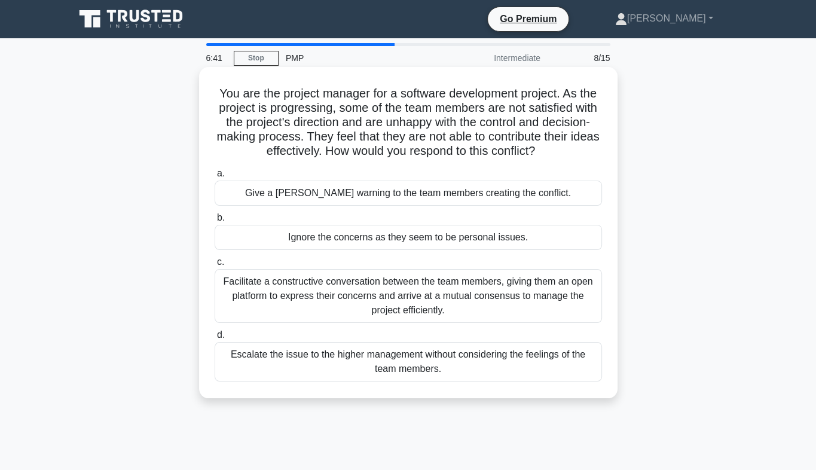
click at [385, 300] on div "Facilitate a constructive conversation between the team members, giving them an…" at bounding box center [408, 296] width 387 height 54
click at [215, 266] on input "c. Facilitate a constructive conversation between the team members, giving them…" at bounding box center [215, 262] width 0 height 8
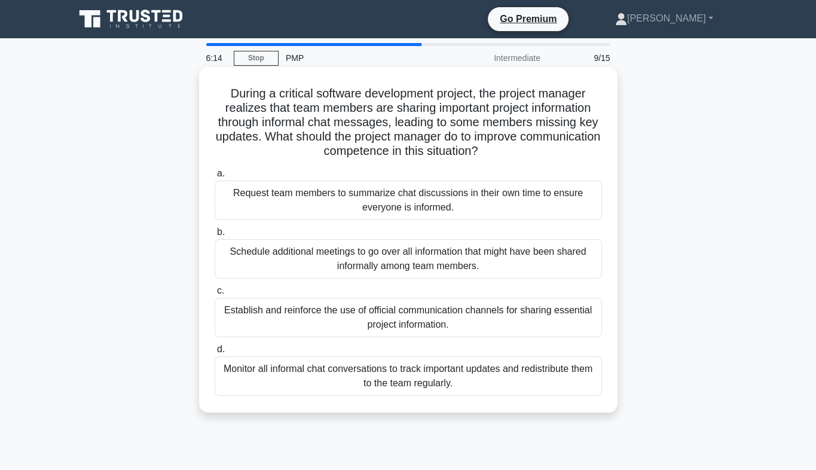
click at [422, 324] on div "Establish and reinforce the use of official communication channels for sharing …" at bounding box center [408, 317] width 387 height 39
click at [215, 295] on input "c. Establish and reinforce the use of official communication channels for shari…" at bounding box center [215, 291] width 0 height 8
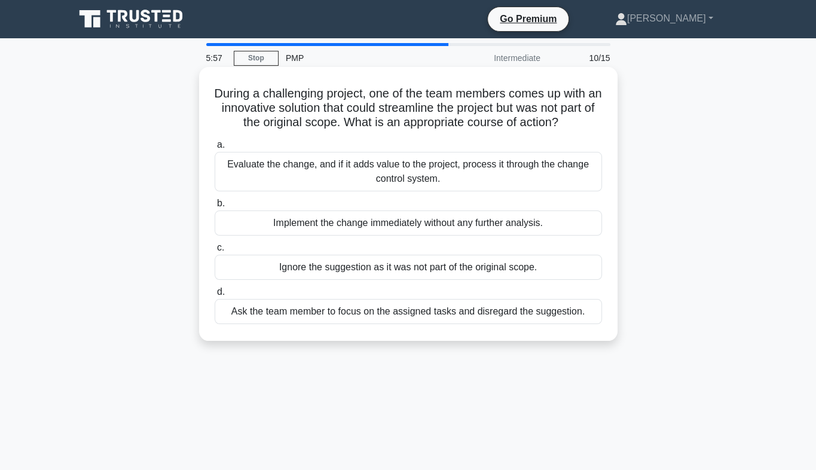
click at [359, 165] on div "Evaluate the change, and if it adds value to the project, process it through th…" at bounding box center [408, 171] width 387 height 39
click at [215, 149] on input "a. Evaluate the change, and if it adds value to the project, process it through…" at bounding box center [215, 145] width 0 height 8
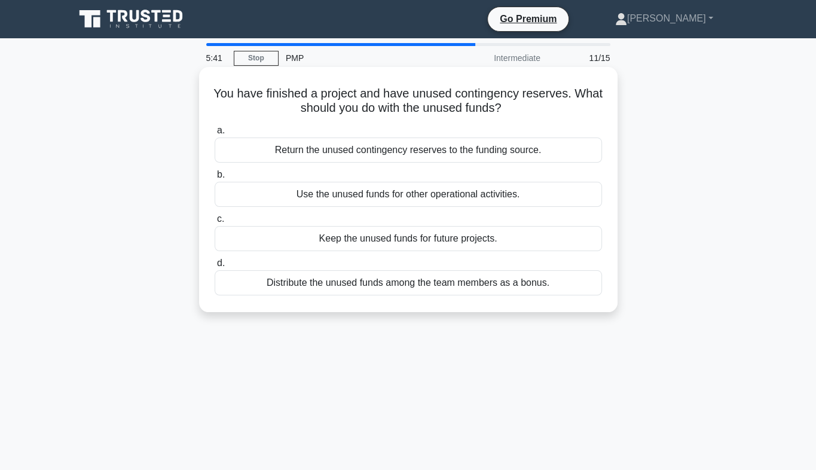
click at [347, 154] on div "Return the unused contingency reserves to the funding source." at bounding box center [408, 150] width 387 height 25
click at [215, 135] on input "a. Return the unused contingency reserves to the funding source." at bounding box center [215, 131] width 0 height 8
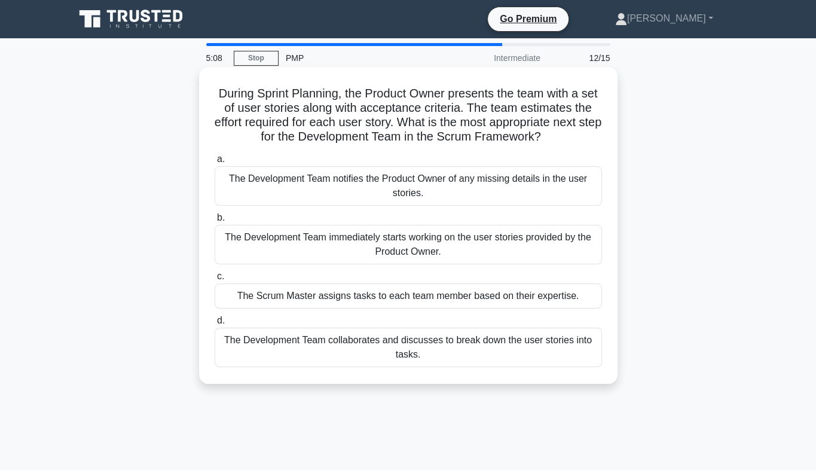
click at [373, 350] on div "The Development Team collaborates and discusses to break down the user stories …" at bounding box center [408, 347] width 387 height 39
click at [215, 325] on input "d. The Development Team collaborates and discusses to break down the user stori…" at bounding box center [215, 321] width 0 height 8
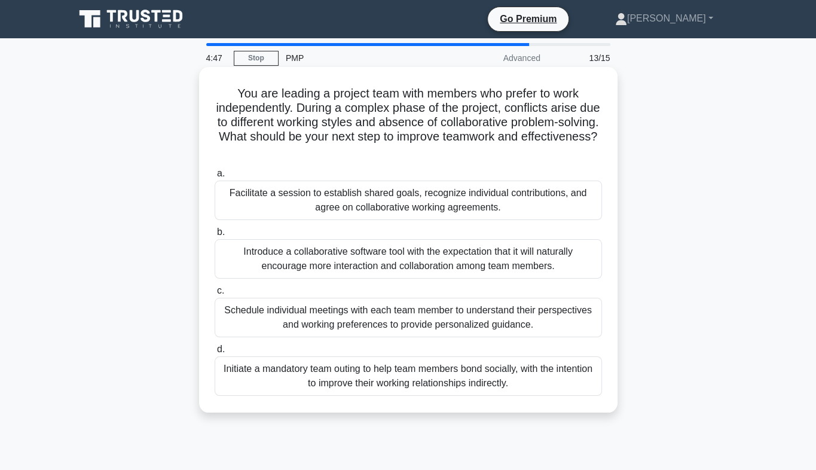
click at [332, 202] on div "Facilitate a session to establish shared goals, recognize individual contributi…" at bounding box center [408, 200] width 387 height 39
click at [215, 178] on input "a. Facilitate a session to establish shared goals, recognize individual contrib…" at bounding box center [215, 174] width 0 height 8
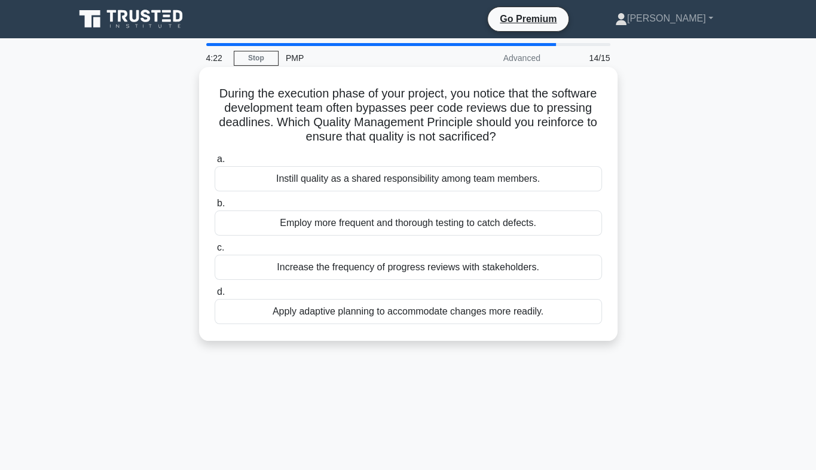
click at [314, 178] on div "Instill quality as a shared responsibility among team members." at bounding box center [408, 178] width 387 height 25
click at [215, 163] on input "a. Instill quality as a shared responsibility among team members." at bounding box center [215, 159] width 0 height 8
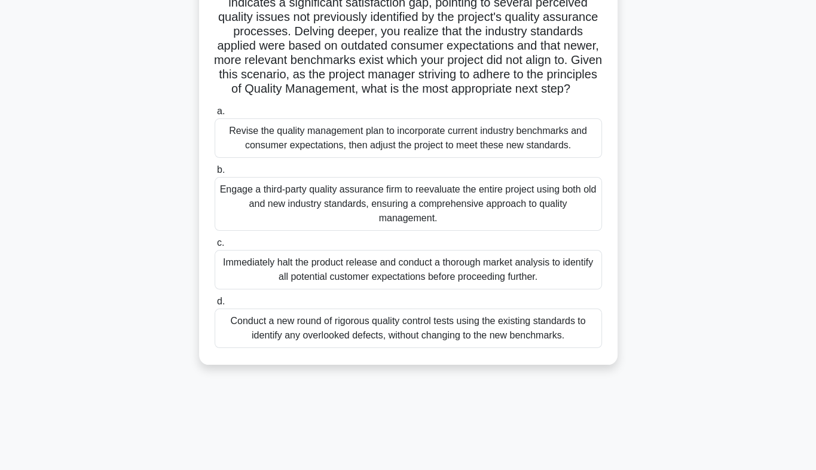
scroll to position [135, 0]
click at [404, 339] on div "Conduct a new round of rigorous quality control tests using the existing standa…" at bounding box center [408, 326] width 387 height 39
click at [215, 304] on input "d. Conduct a new round of rigorous quality control tests using the existing sta…" at bounding box center [215, 301] width 0 height 8
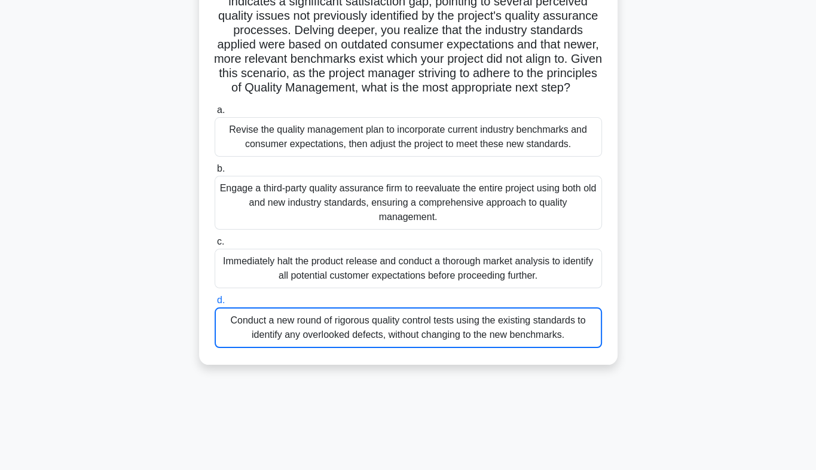
scroll to position [0, 0]
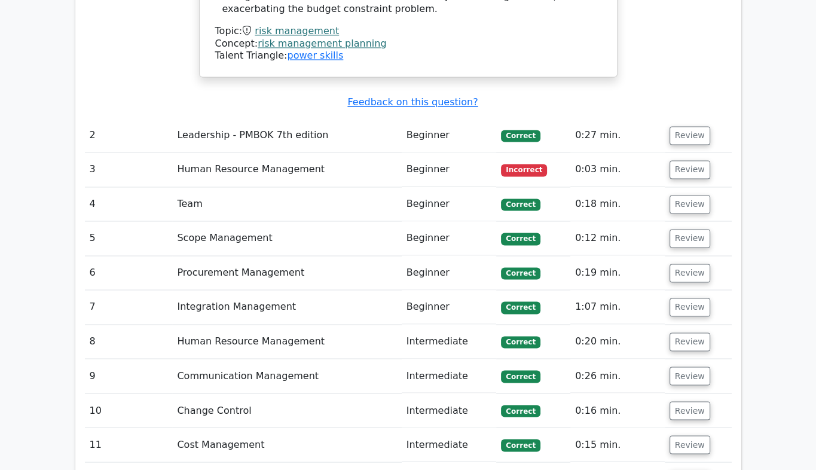
scroll to position [1692, 0]
click at [685, 160] on button "Review" at bounding box center [690, 169] width 41 height 19
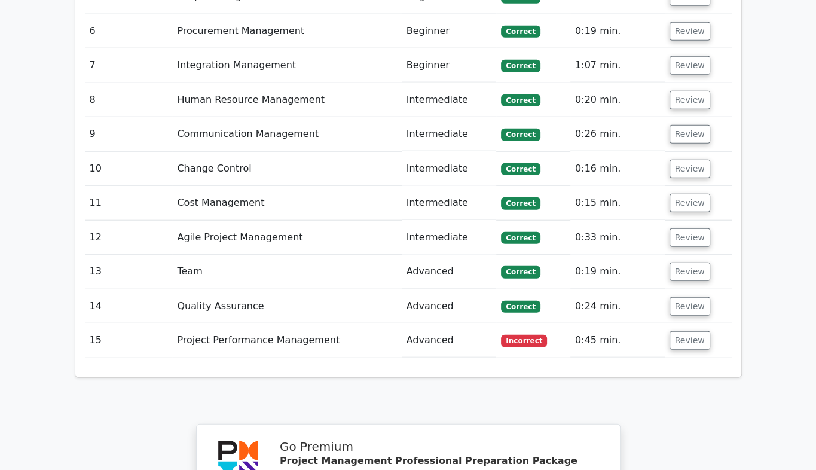
scroll to position [2635, 0]
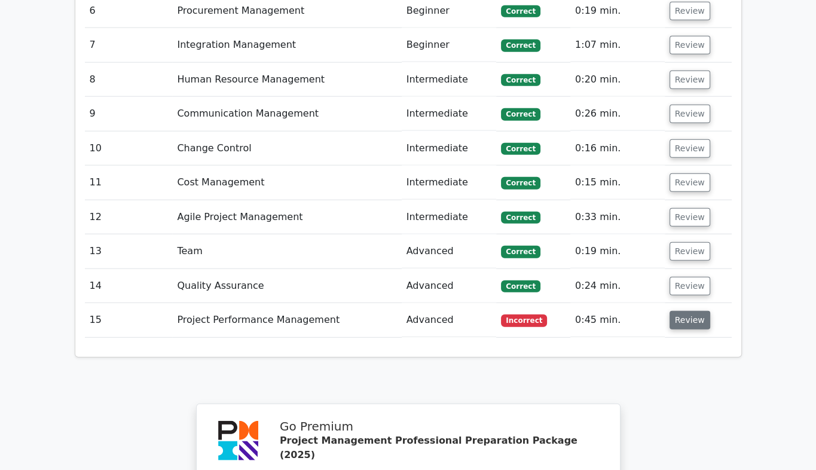
click at [685, 311] on button "Review" at bounding box center [690, 320] width 41 height 19
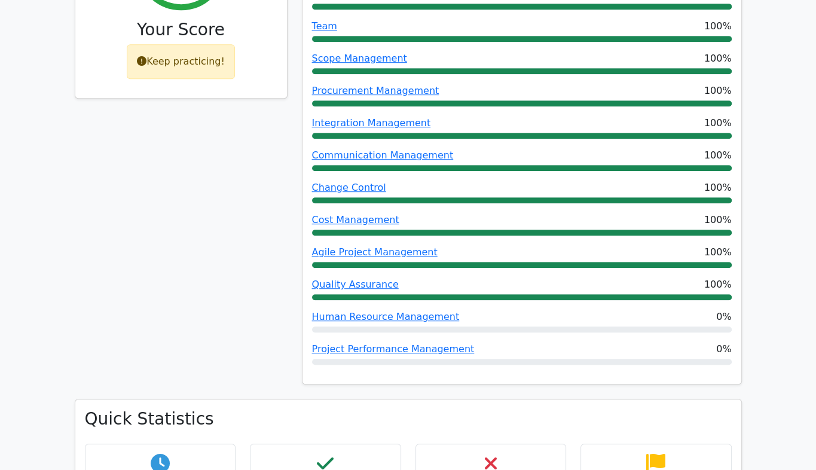
scroll to position [591, 0]
